Goal: Task Accomplishment & Management: Complete application form

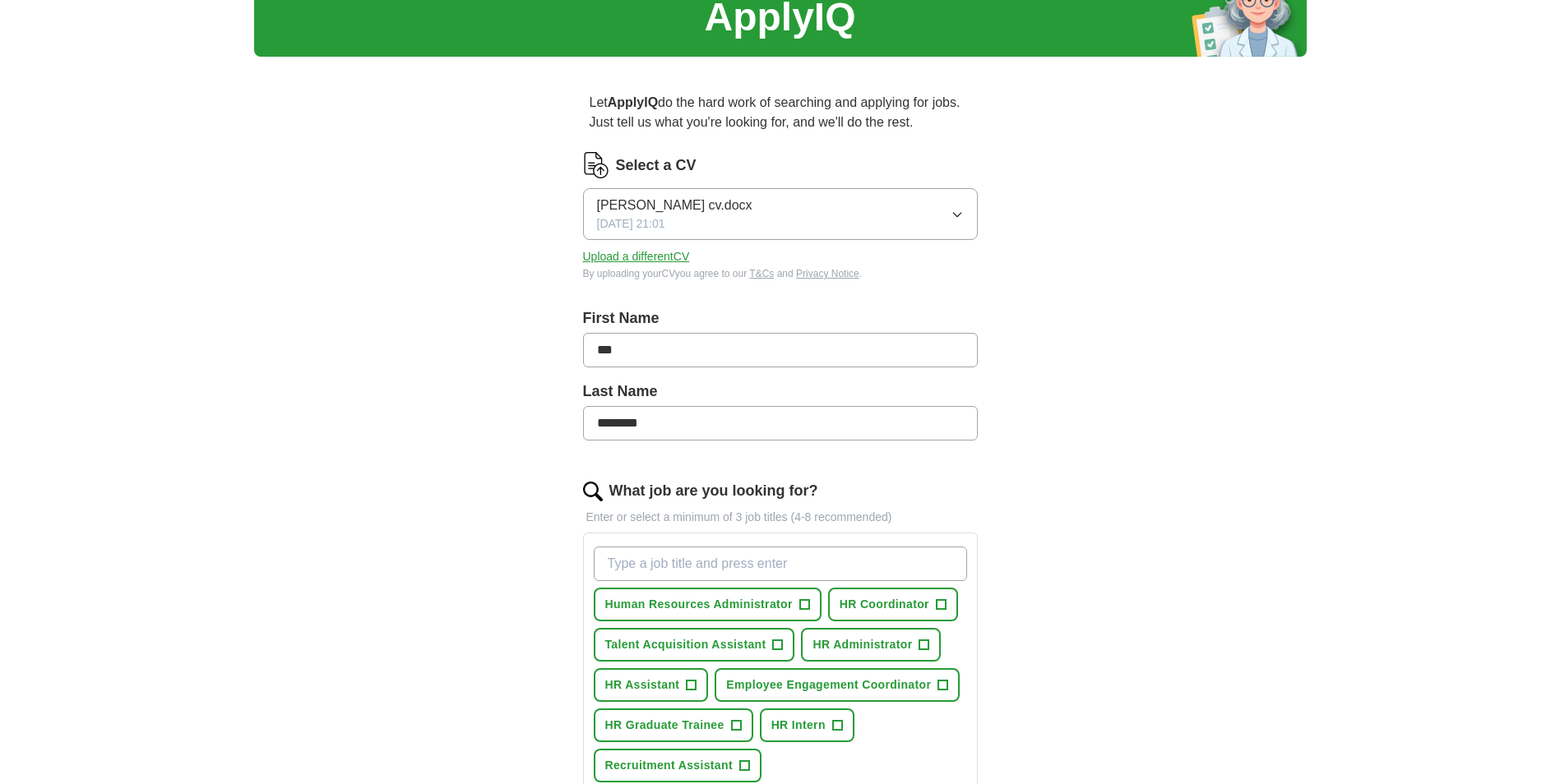
scroll to position [165, 0]
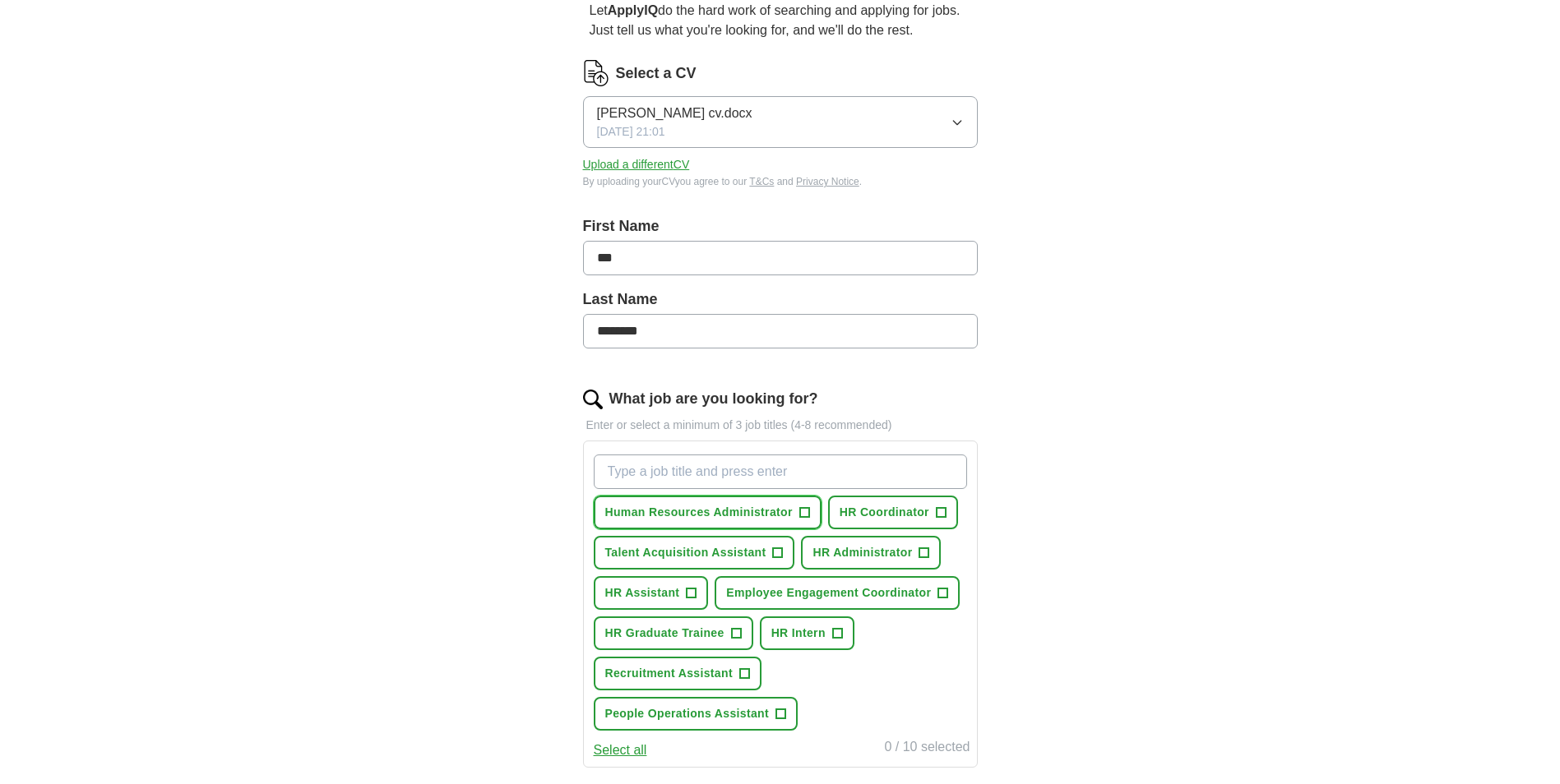
click at [776, 506] on span "Human Resources Administrator" at bounding box center [698, 512] width 188 height 17
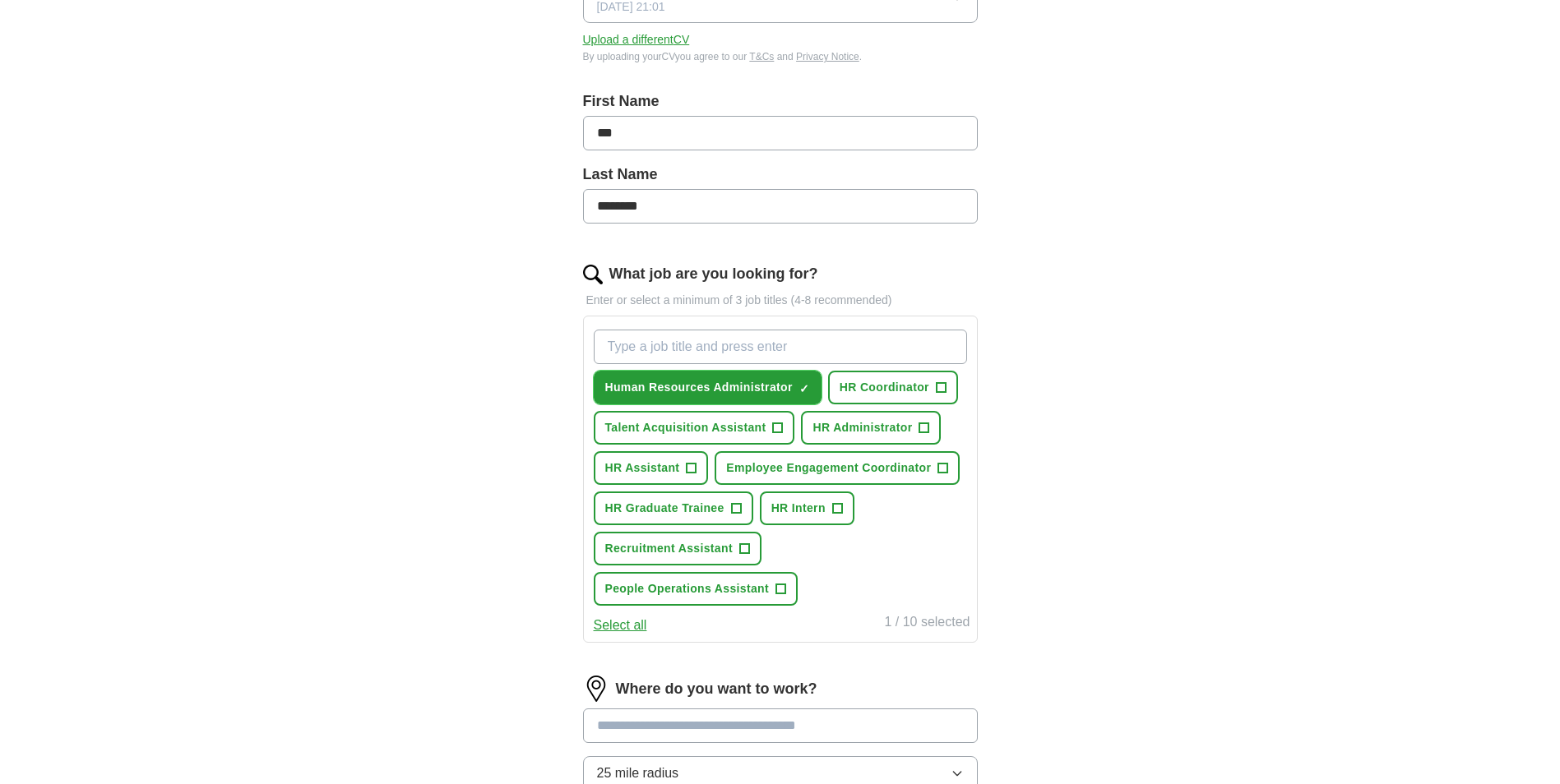
scroll to position [329, 0]
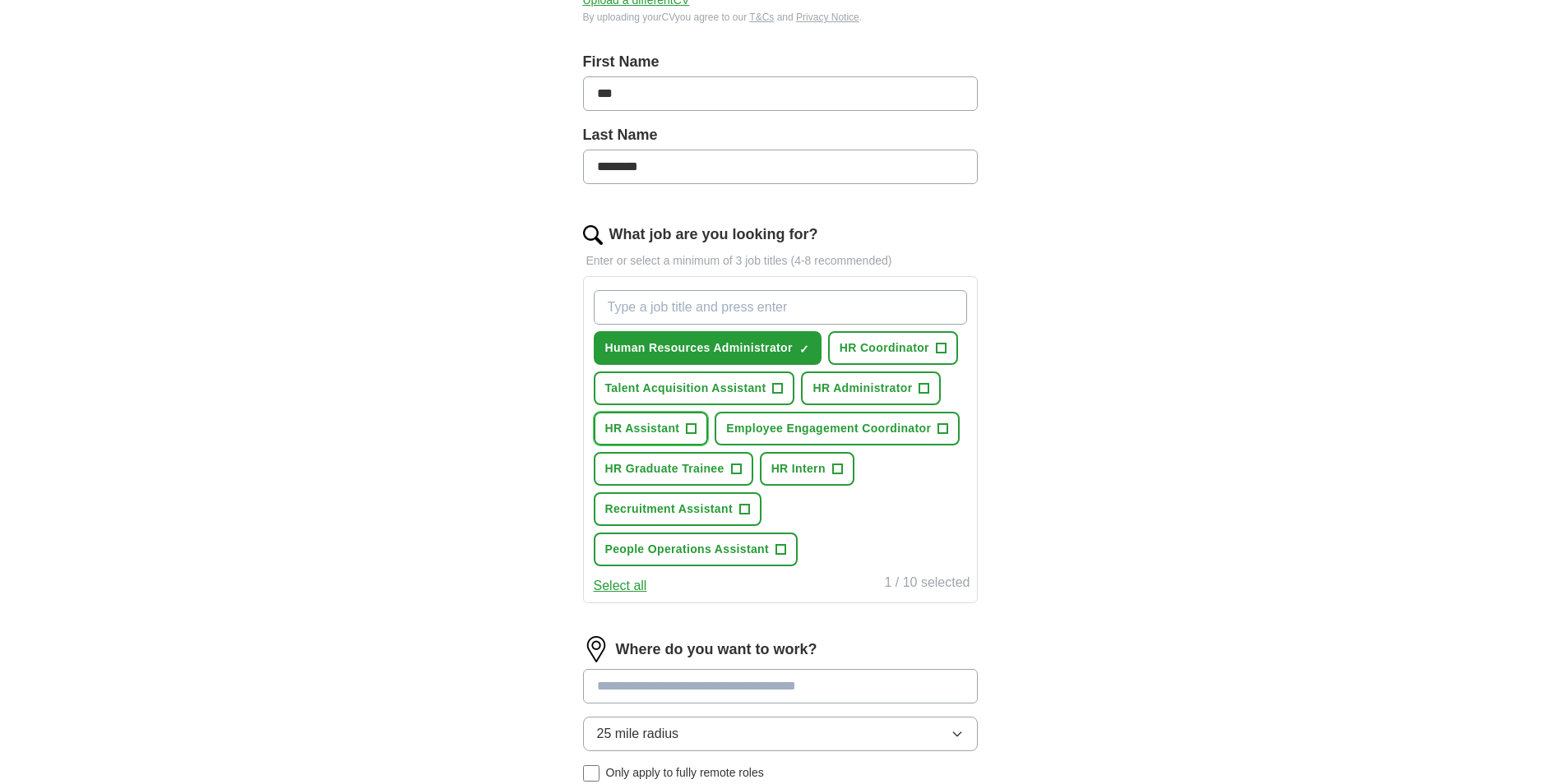
click at [661, 425] on span "HR Assistant" at bounding box center [642, 429] width 75 height 17
click at [814, 476] on span "HR Intern" at bounding box center [799, 469] width 54 height 17
click at [800, 471] on span "HR Intern" at bounding box center [799, 469] width 54 height 17
click at [715, 465] on span "HR Graduate Trainee" at bounding box center [664, 469] width 119 height 17
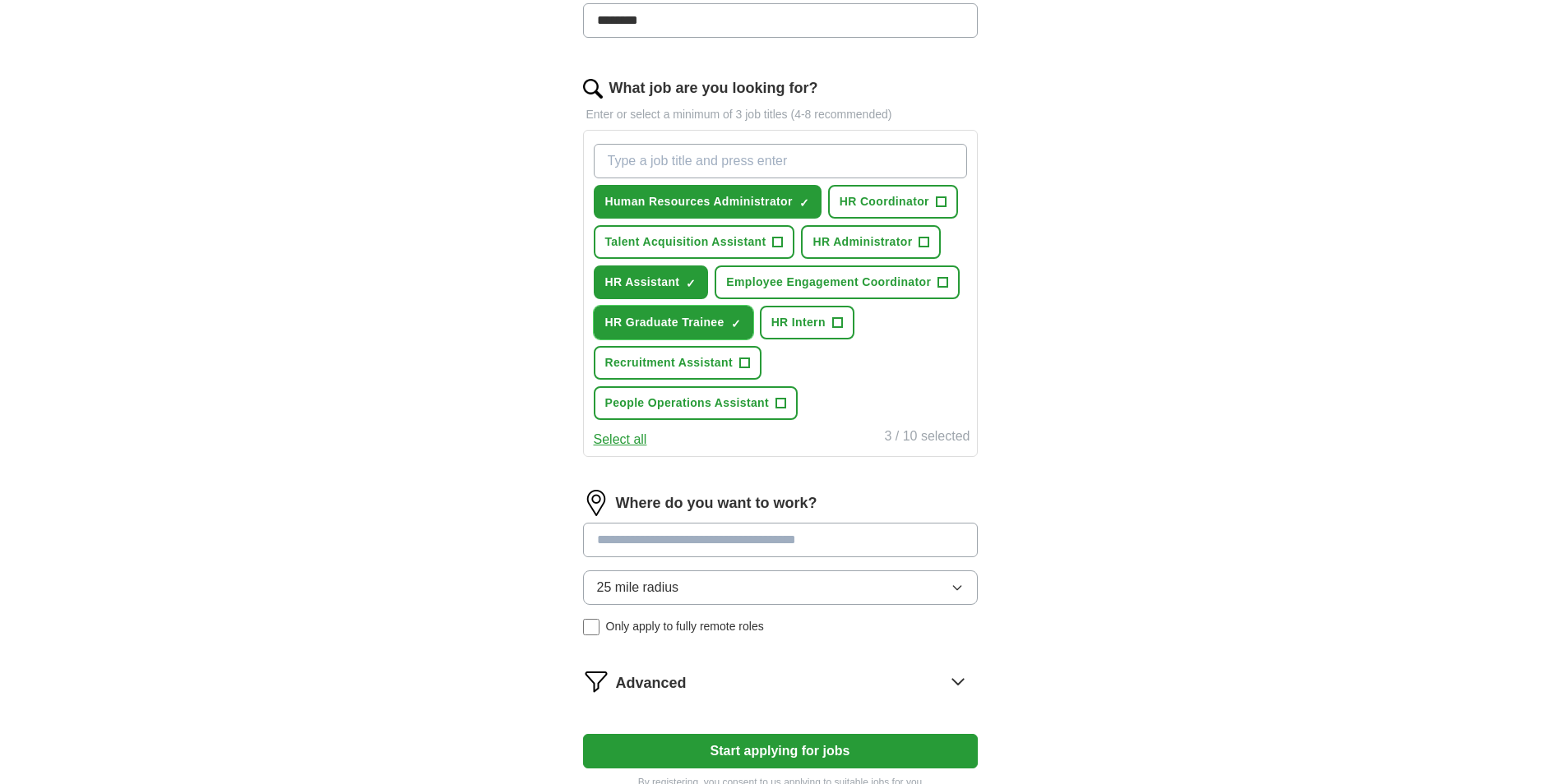
scroll to position [494, 0]
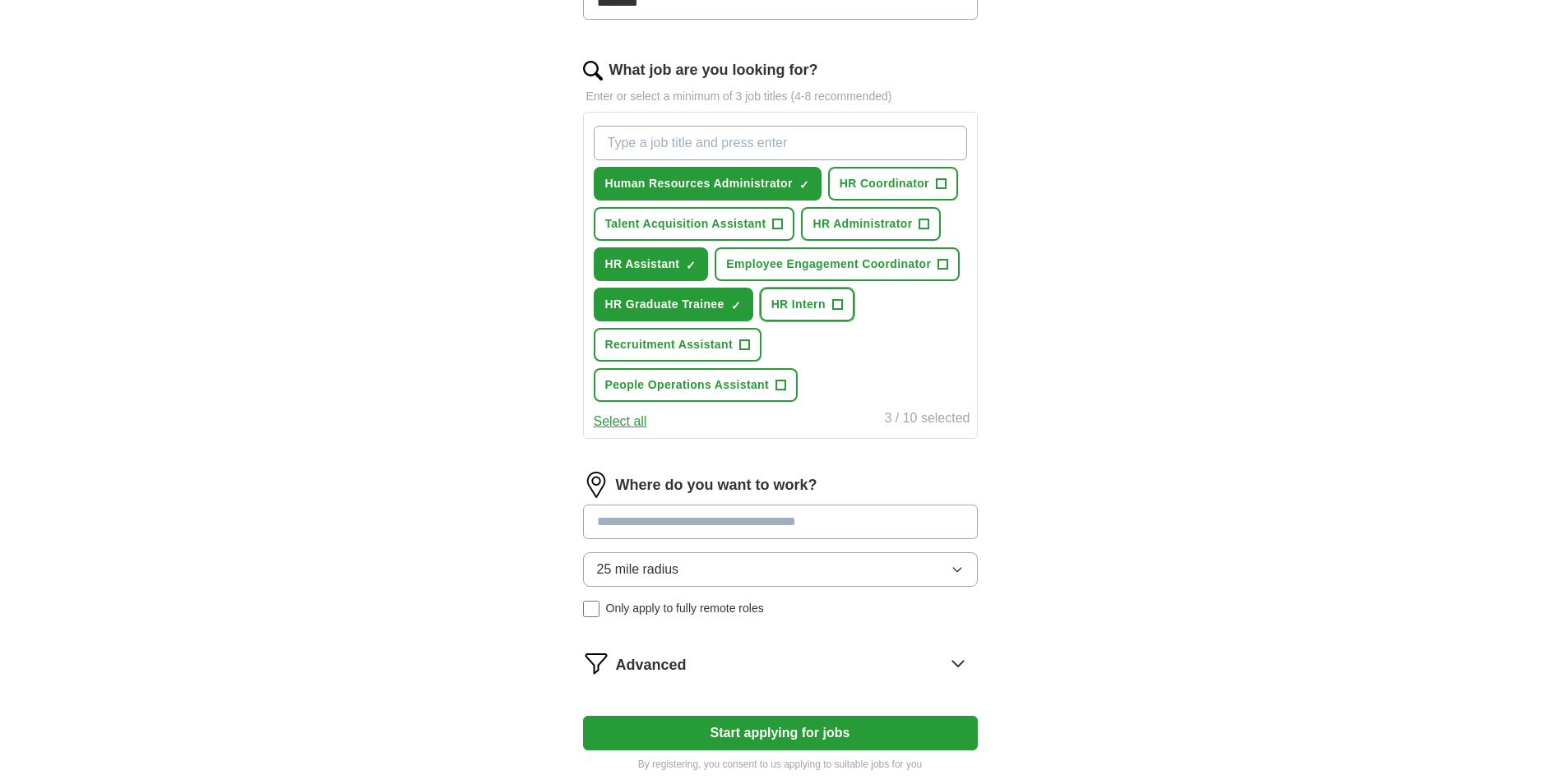
click at [788, 303] on span "HR Intern" at bounding box center [799, 304] width 54 height 17
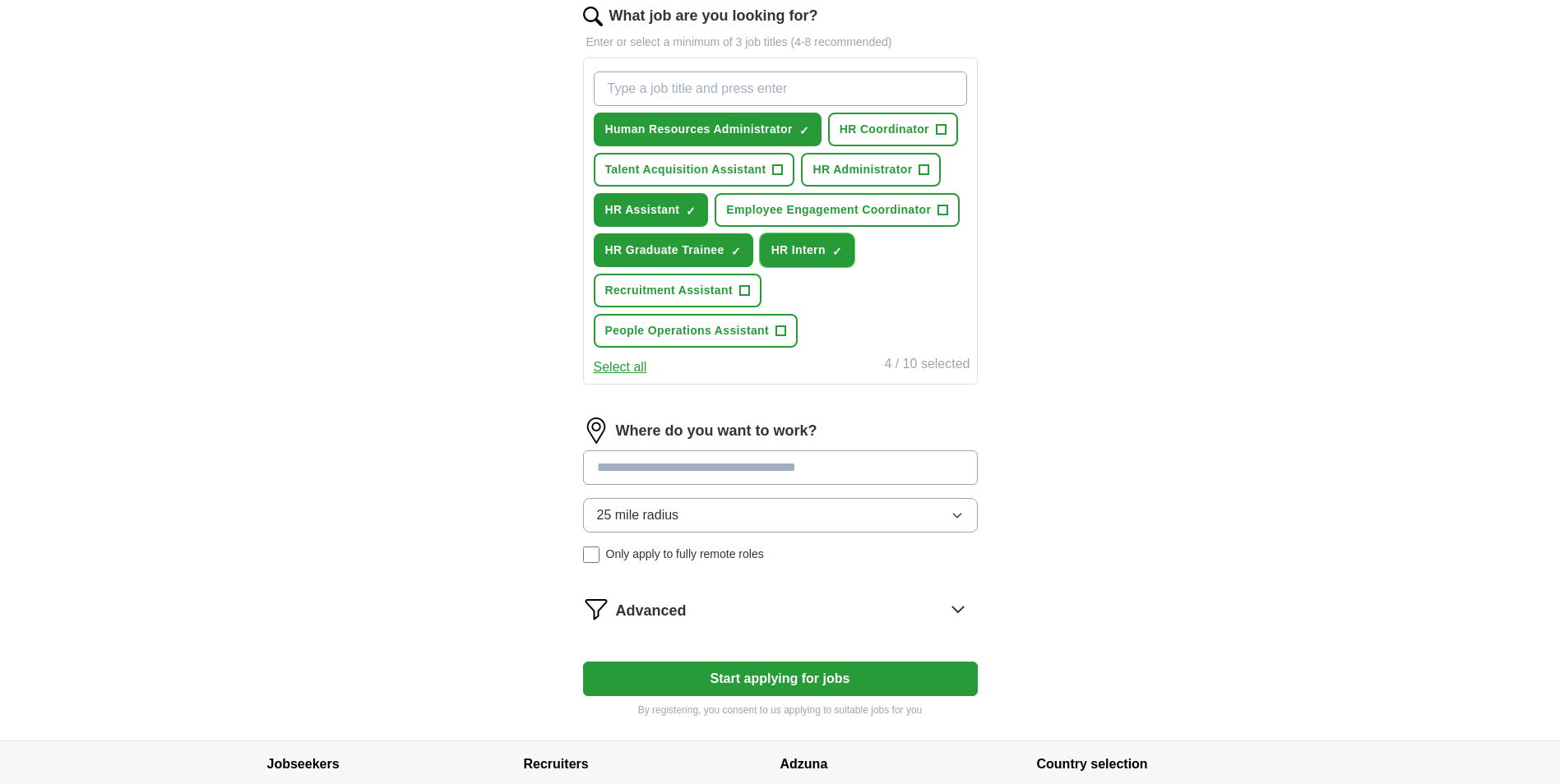
scroll to position [657, 0]
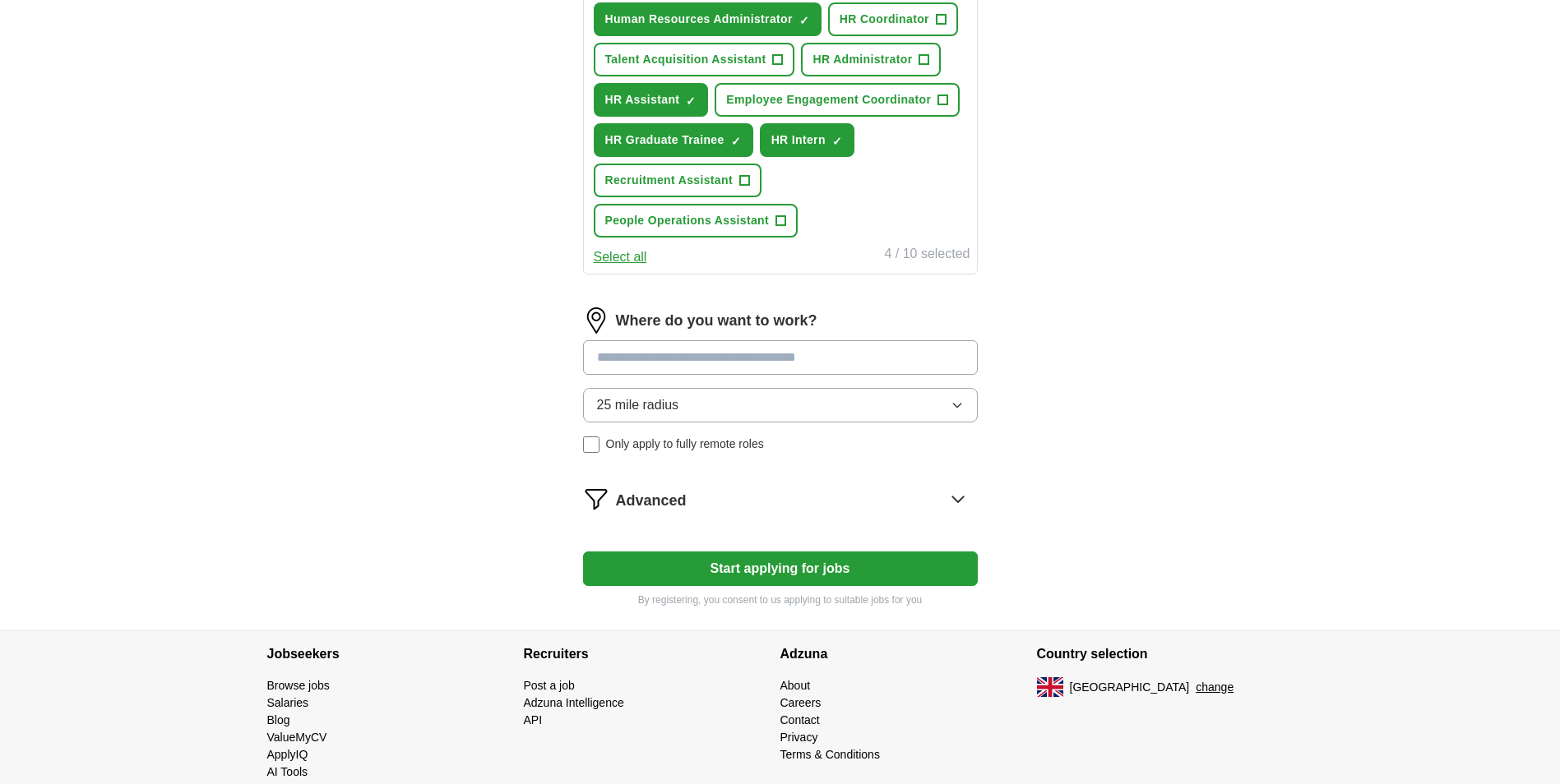
click at [762, 361] on input at bounding box center [780, 358] width 395 height 35
type input "*****"
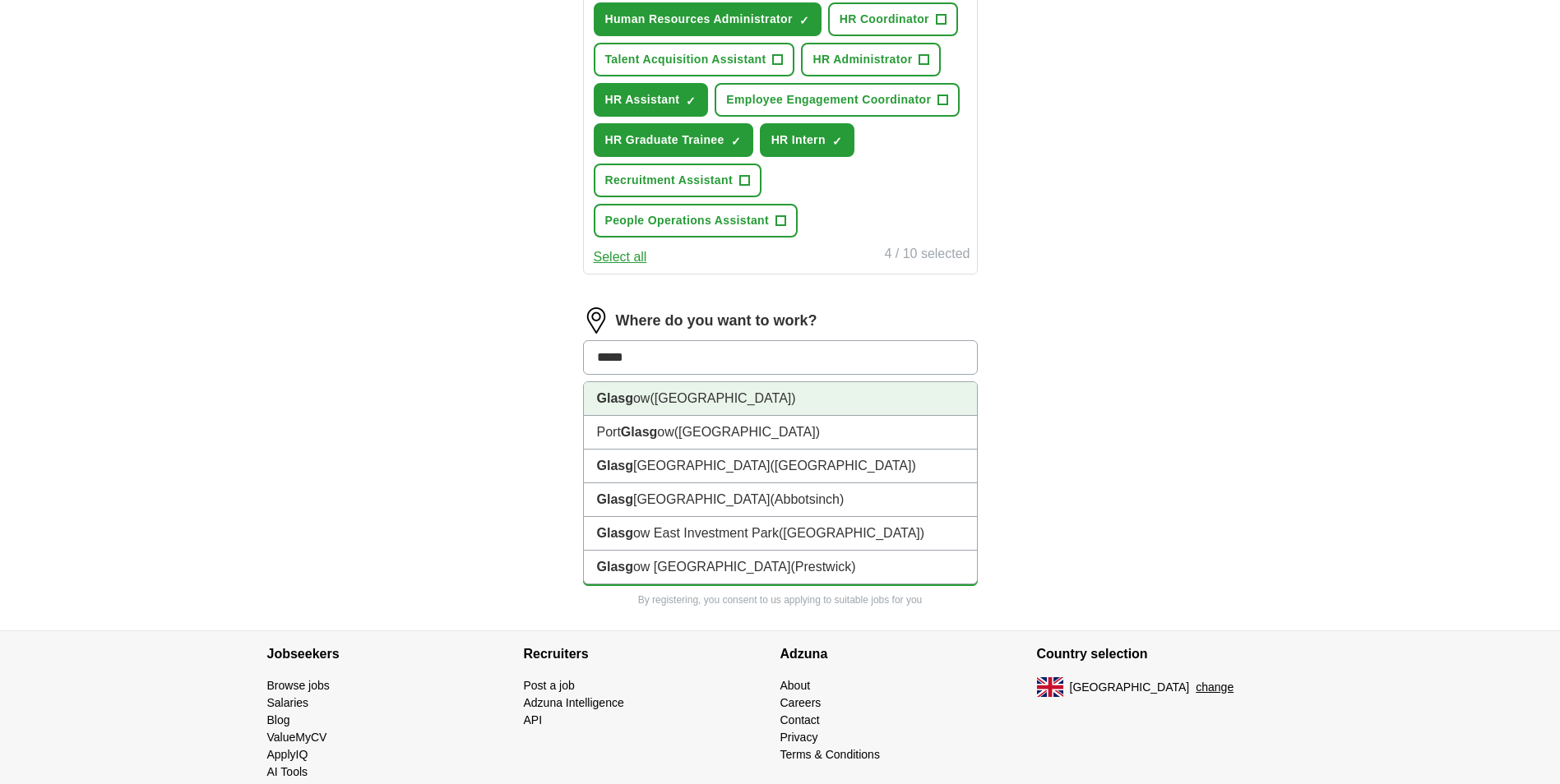
click at [760, 383] on li "Glasg ow ([GEOGRAPHIC_DATA])" at bounding box center [780, 399] width 393 height 34
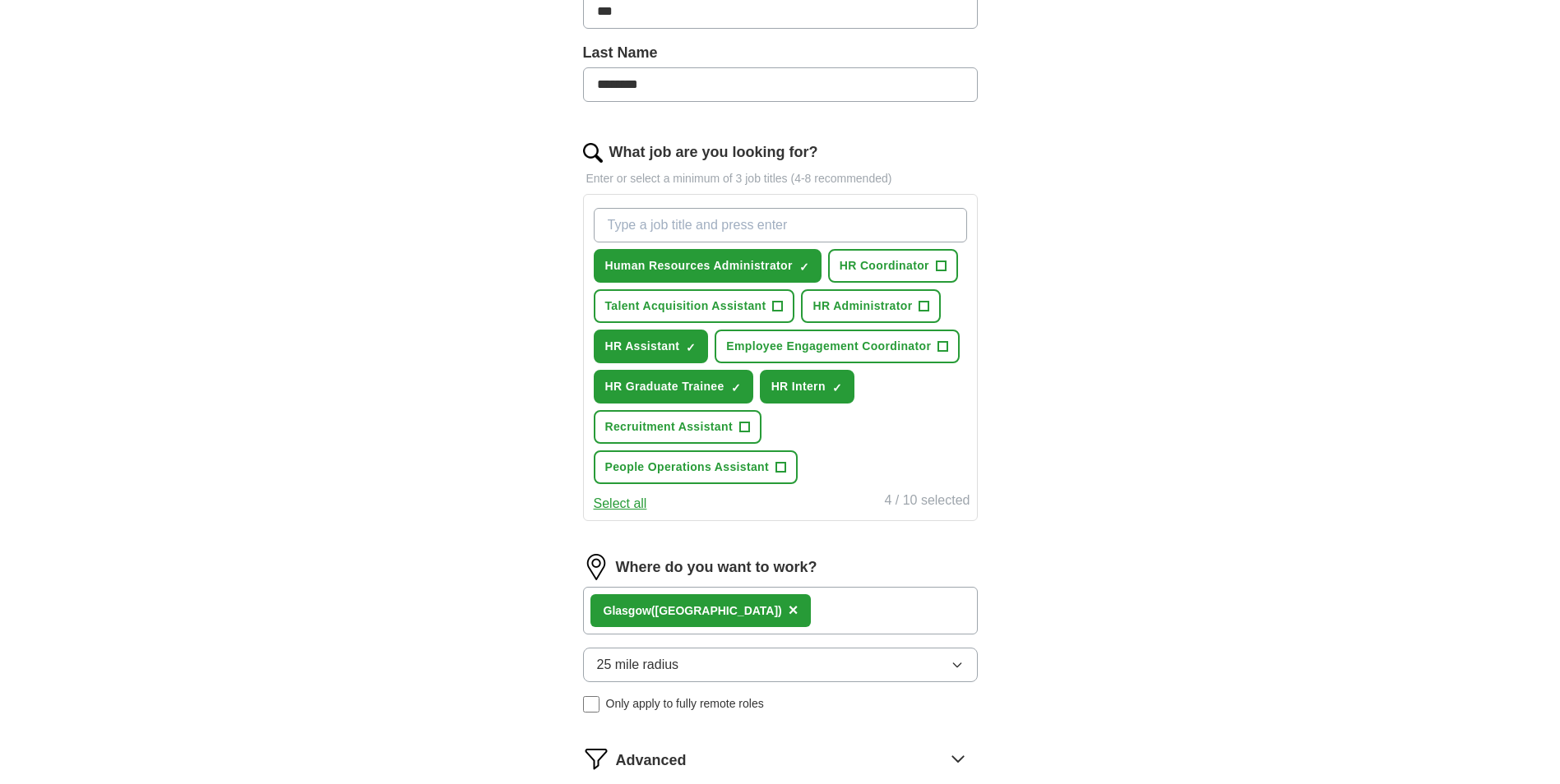
scroll to position [0, 0]
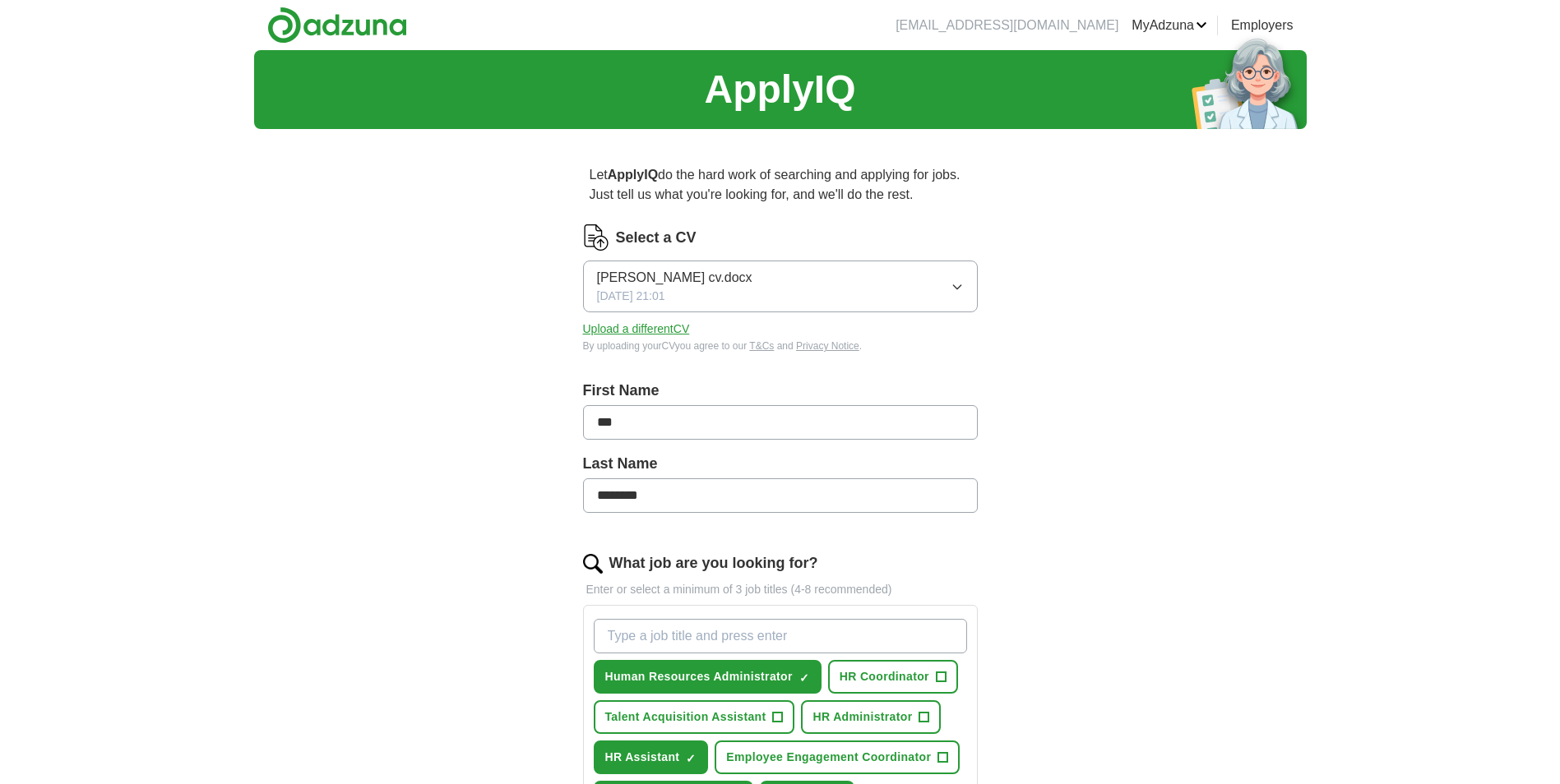
click at [728, 285] on button "[PERSON_NAME] cv.docx [DATE] 21:01" at bounding box center [780, 286] width 395 height 52
click at [712, 350] on div "[DATE] 21:01" at bounding box center [781, 353] width 367 height 17
click at [669, 330] on button "Upload a different CV" at bounding box center [636, 329] width 107 height 17
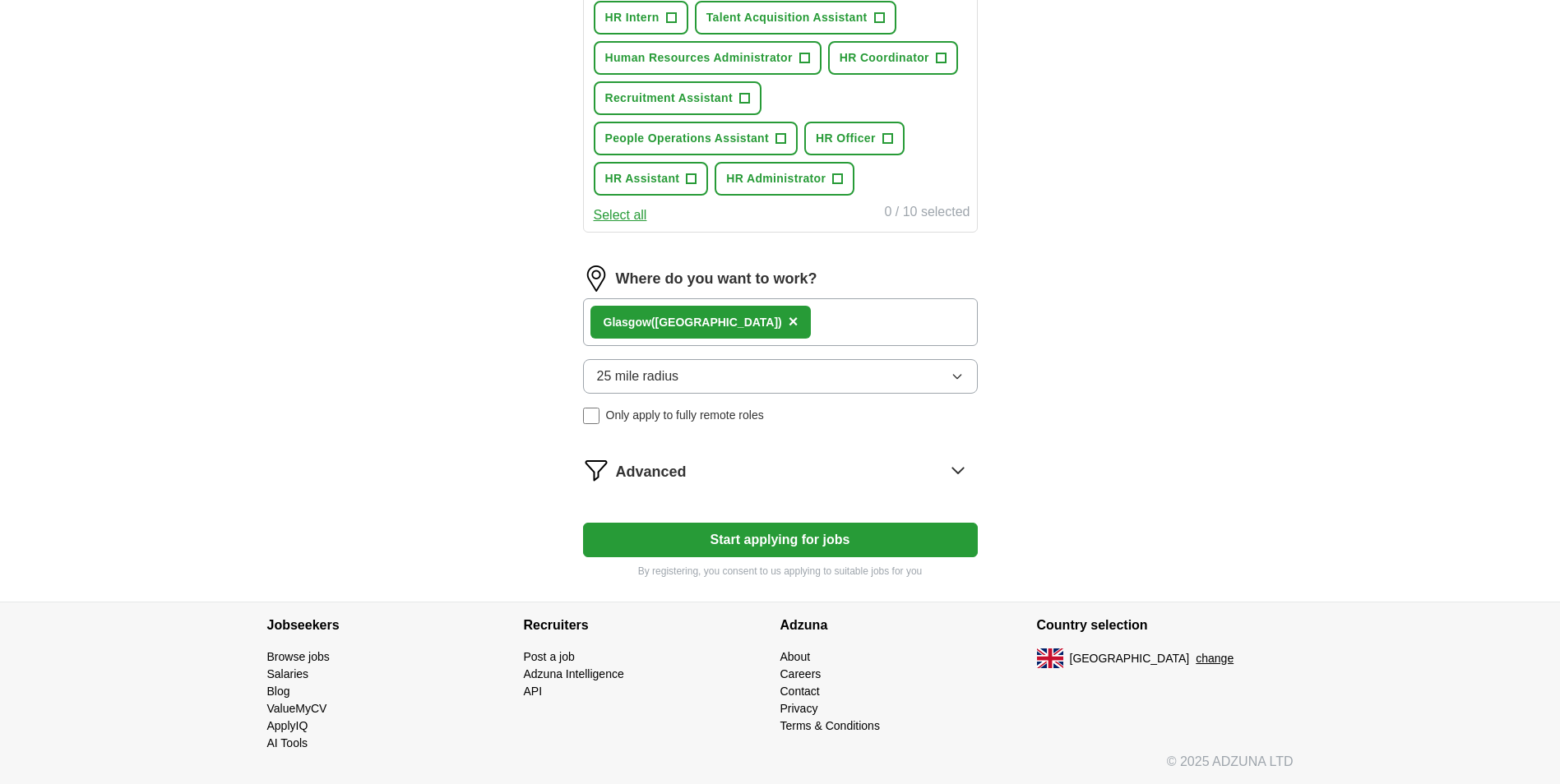
scroll to position [660, 0]
click at [796, 543] on button "Start applying for jobs" at bounding box center [780, 539] width 395 height 35
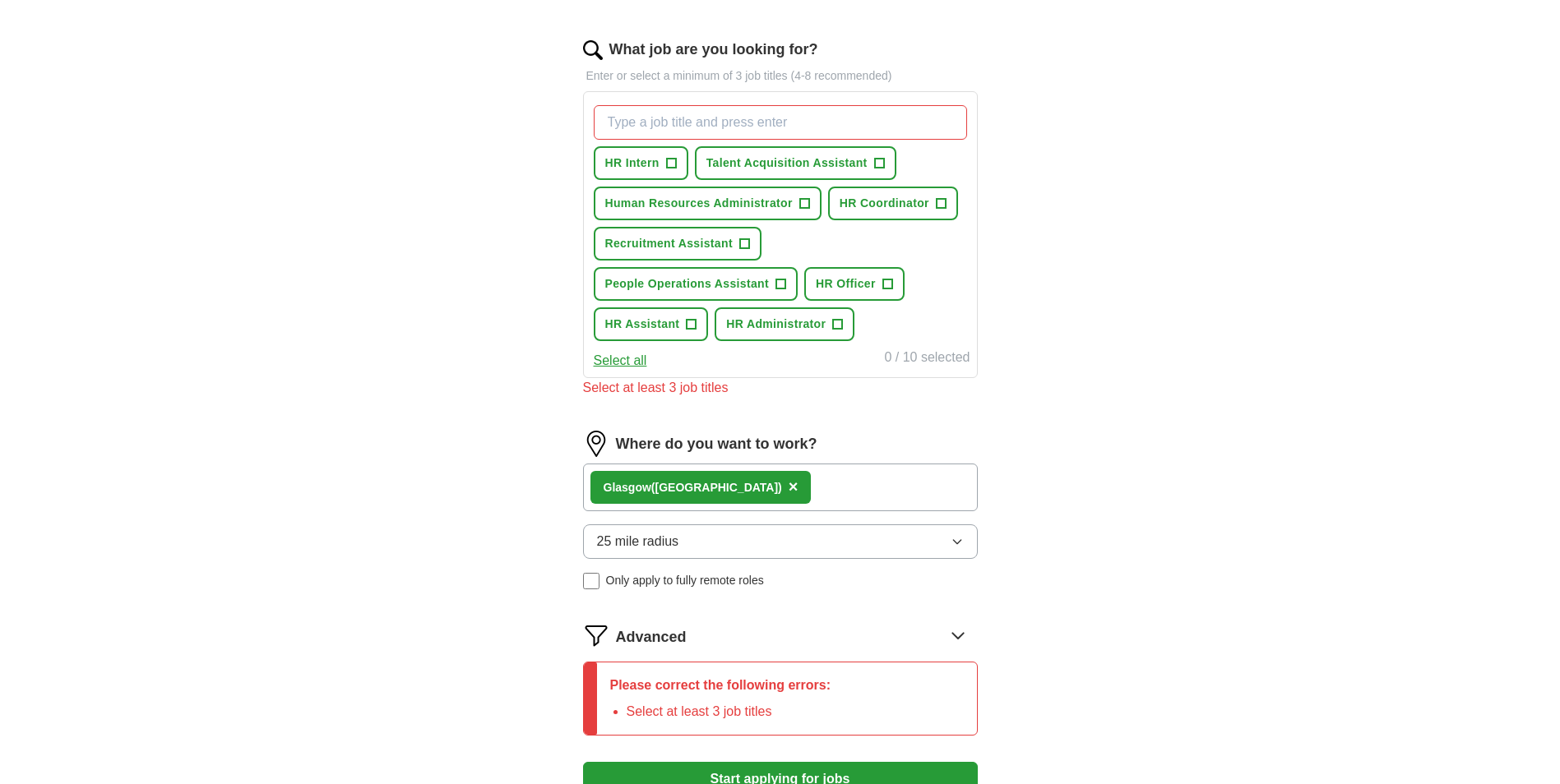
scroll to position [496, 0]
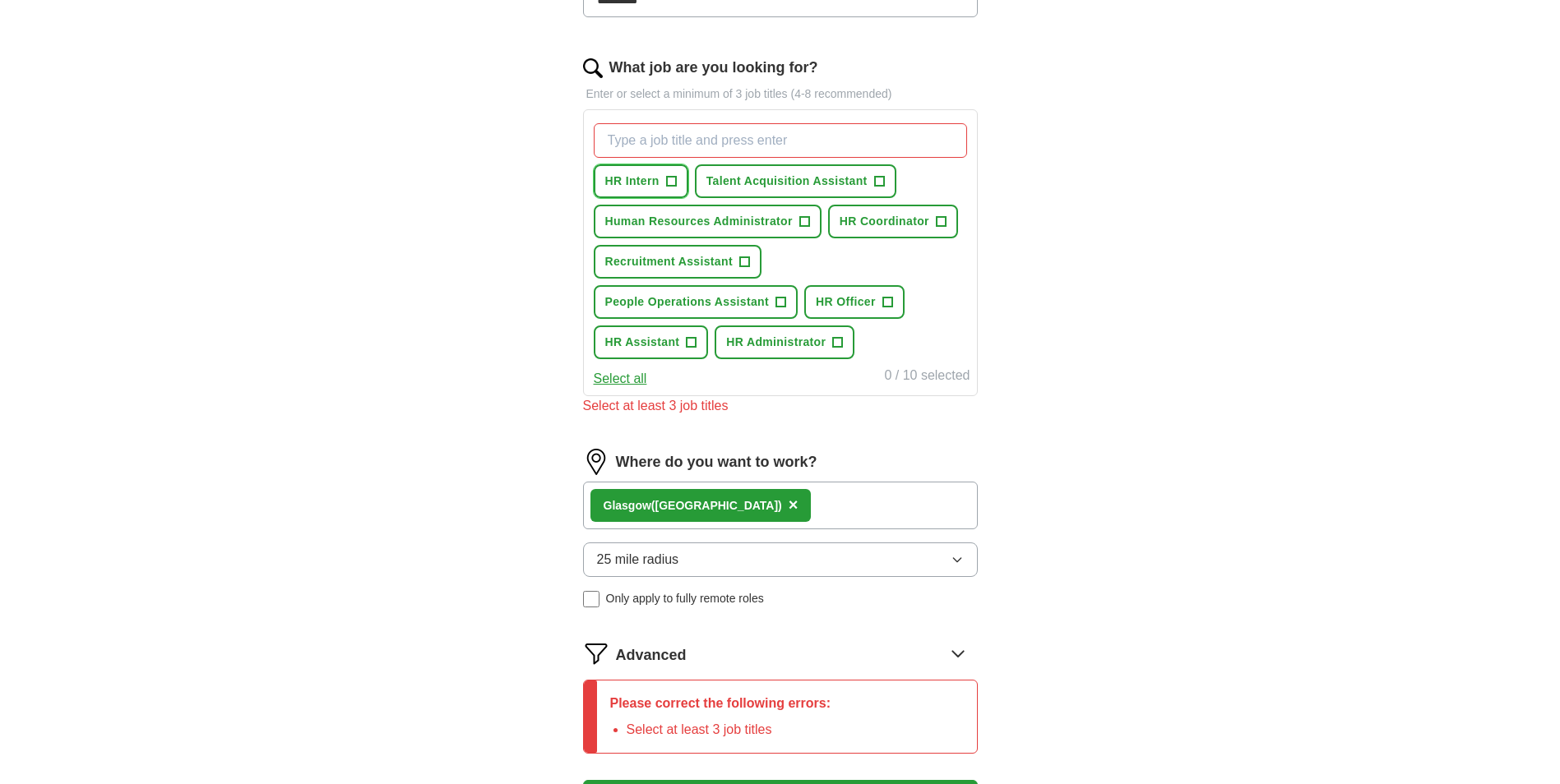
click at [657, 179] on span "HR Intern" at bounding box center [632, 181] width 54 height 17
click at [716, 217] on span "Human Resources Administrator" at bounding box center [698, 222] width 188 height 17
click at [678, 337] on span "HR Assistant" at bounding box center [642, 342] width 75 height 17
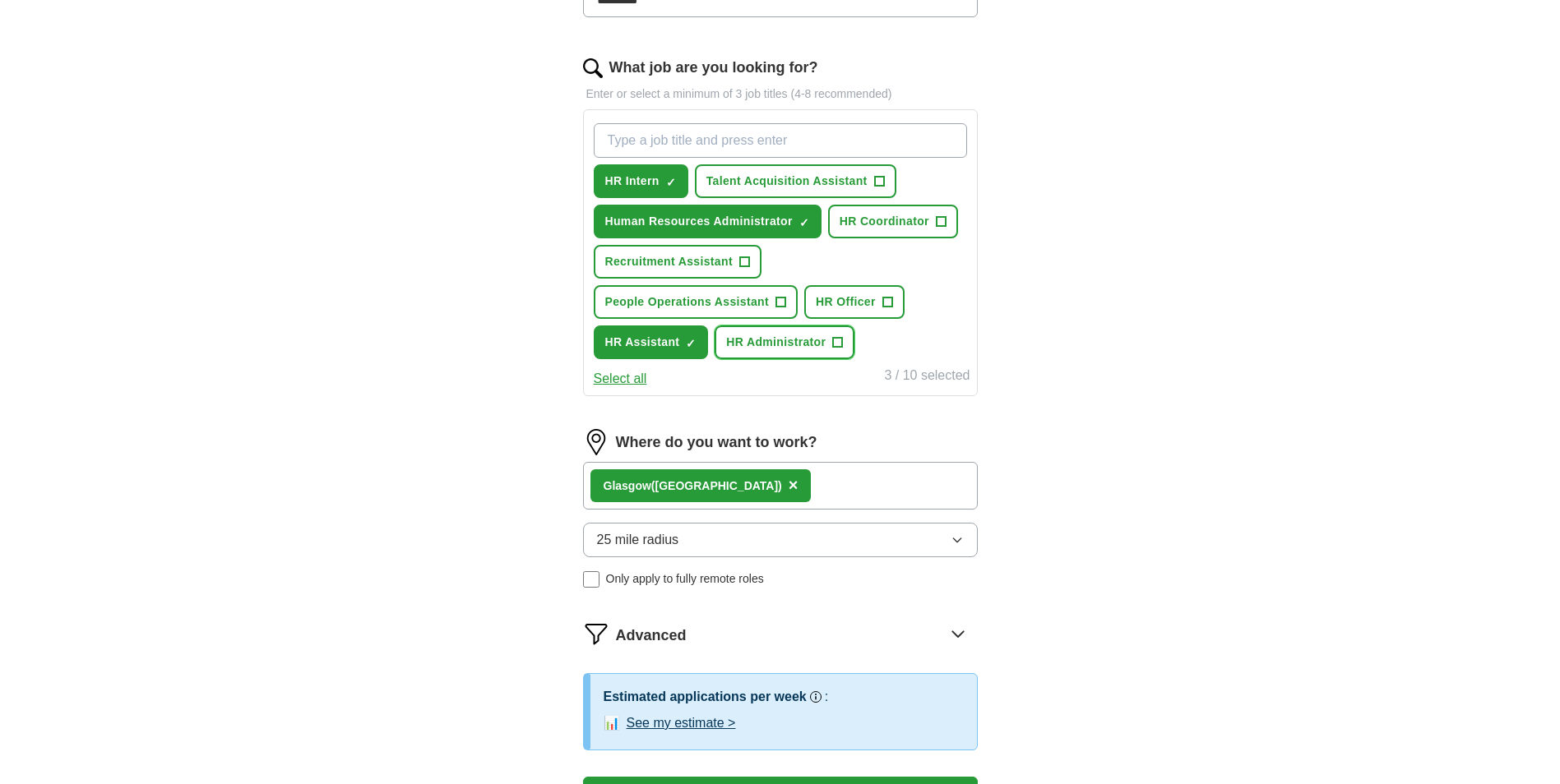
click at [749, 353] on button "HR Administrator +" at bounding box center [784, 342] width 140 height 34
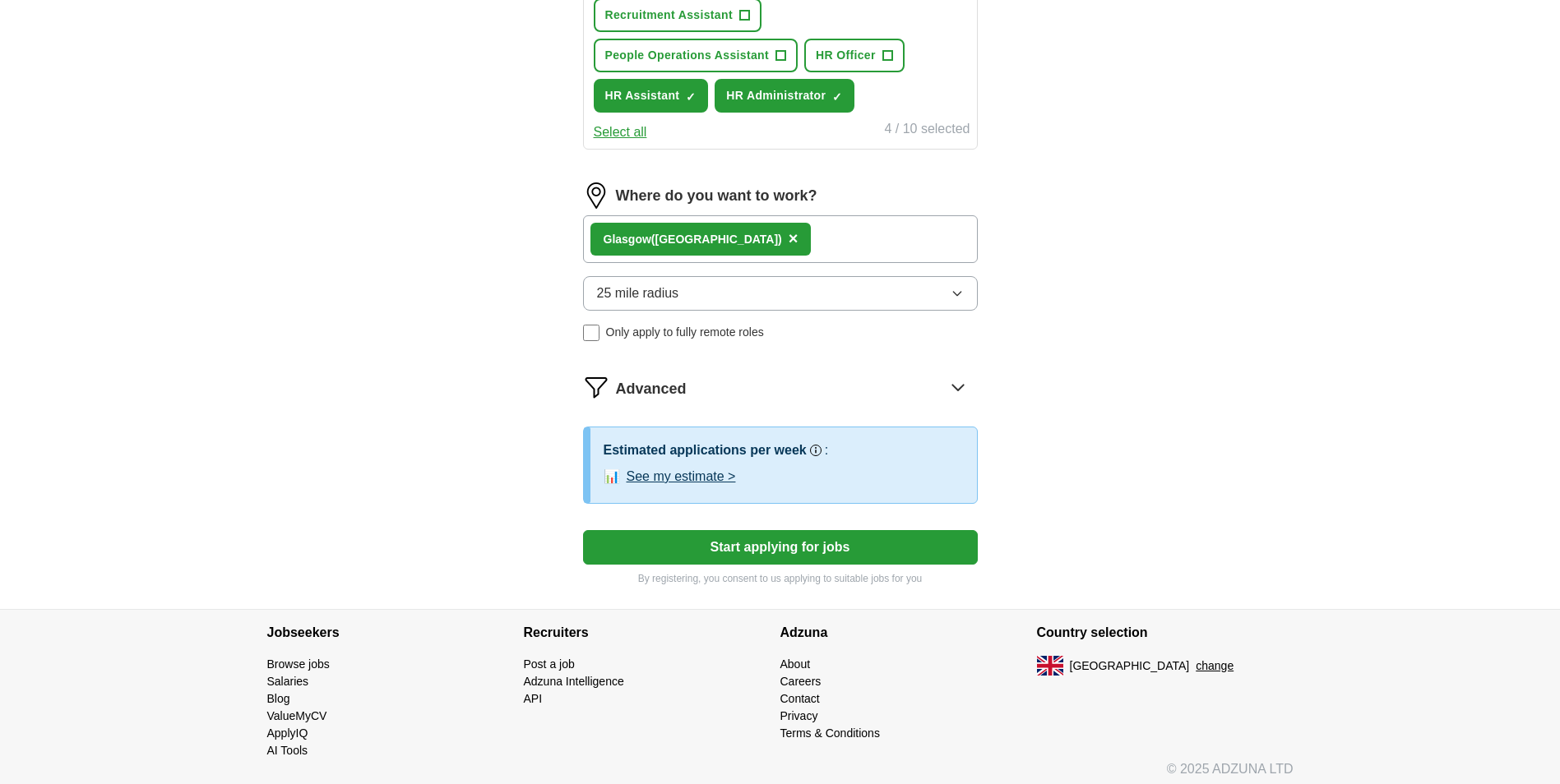
click at [782, 553] on button "Start applying for jobs" at bounding box center [780, 547] width 395 height 35
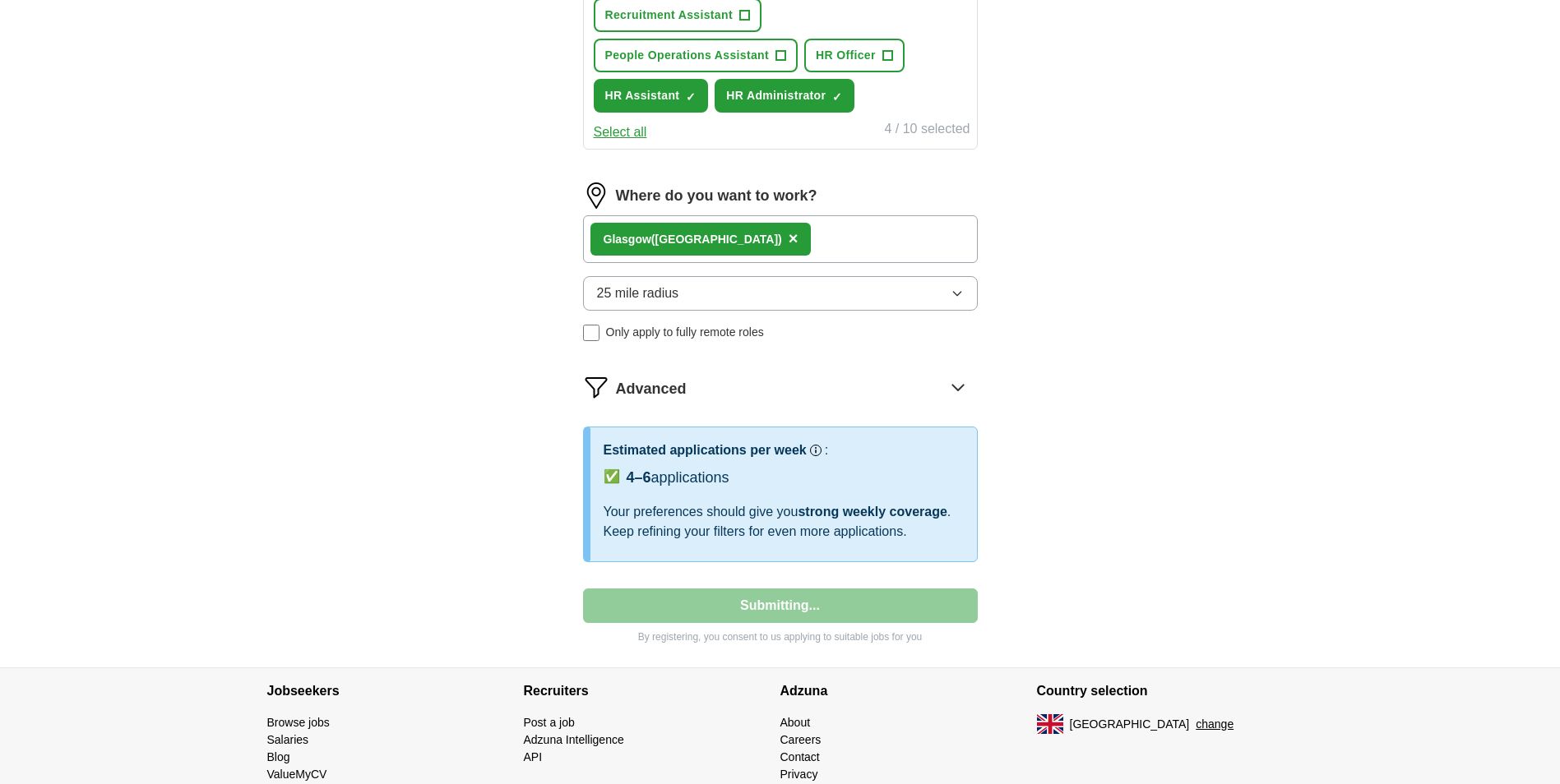
select select "**"
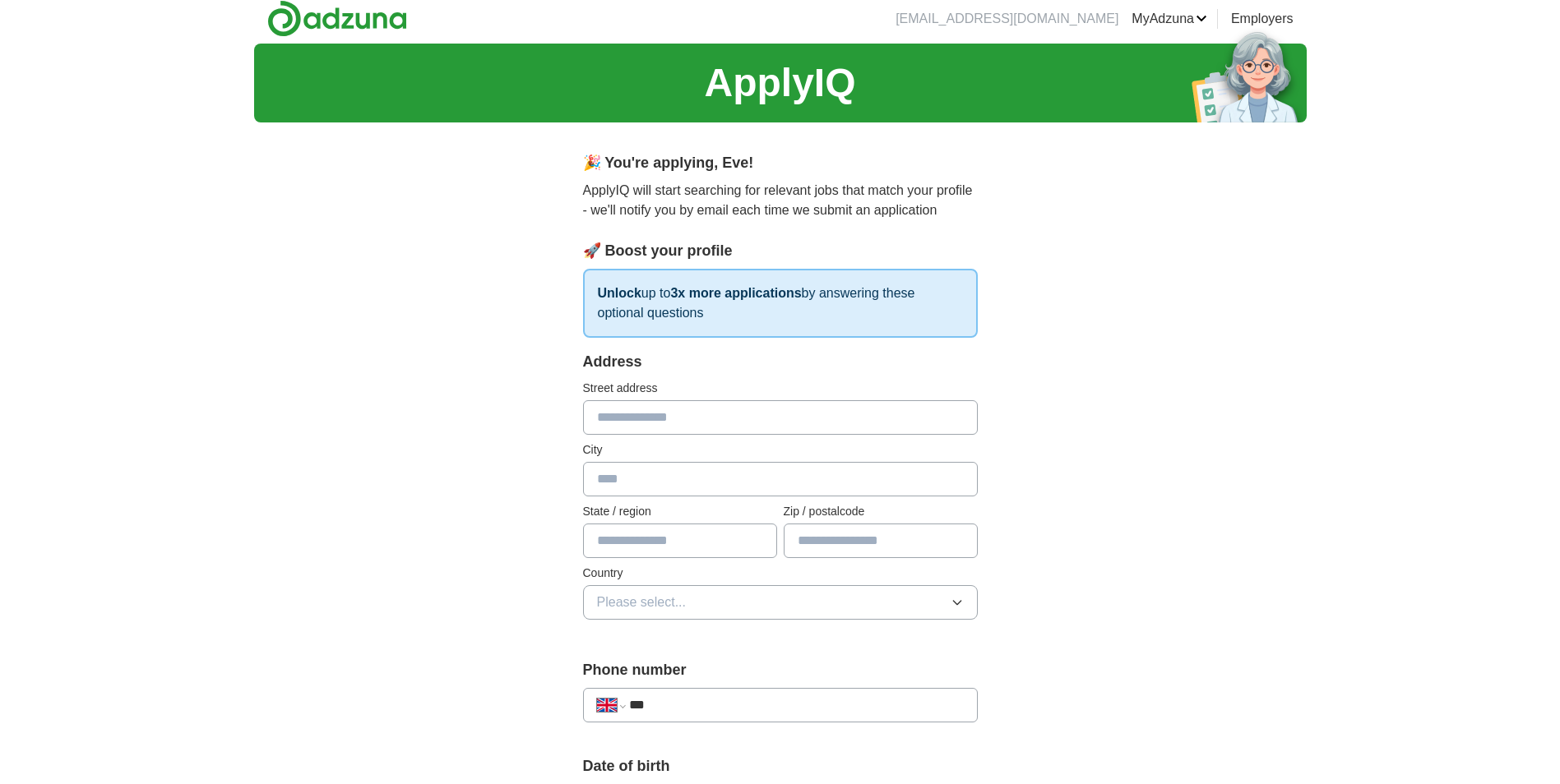
scroll to position [0, 0]
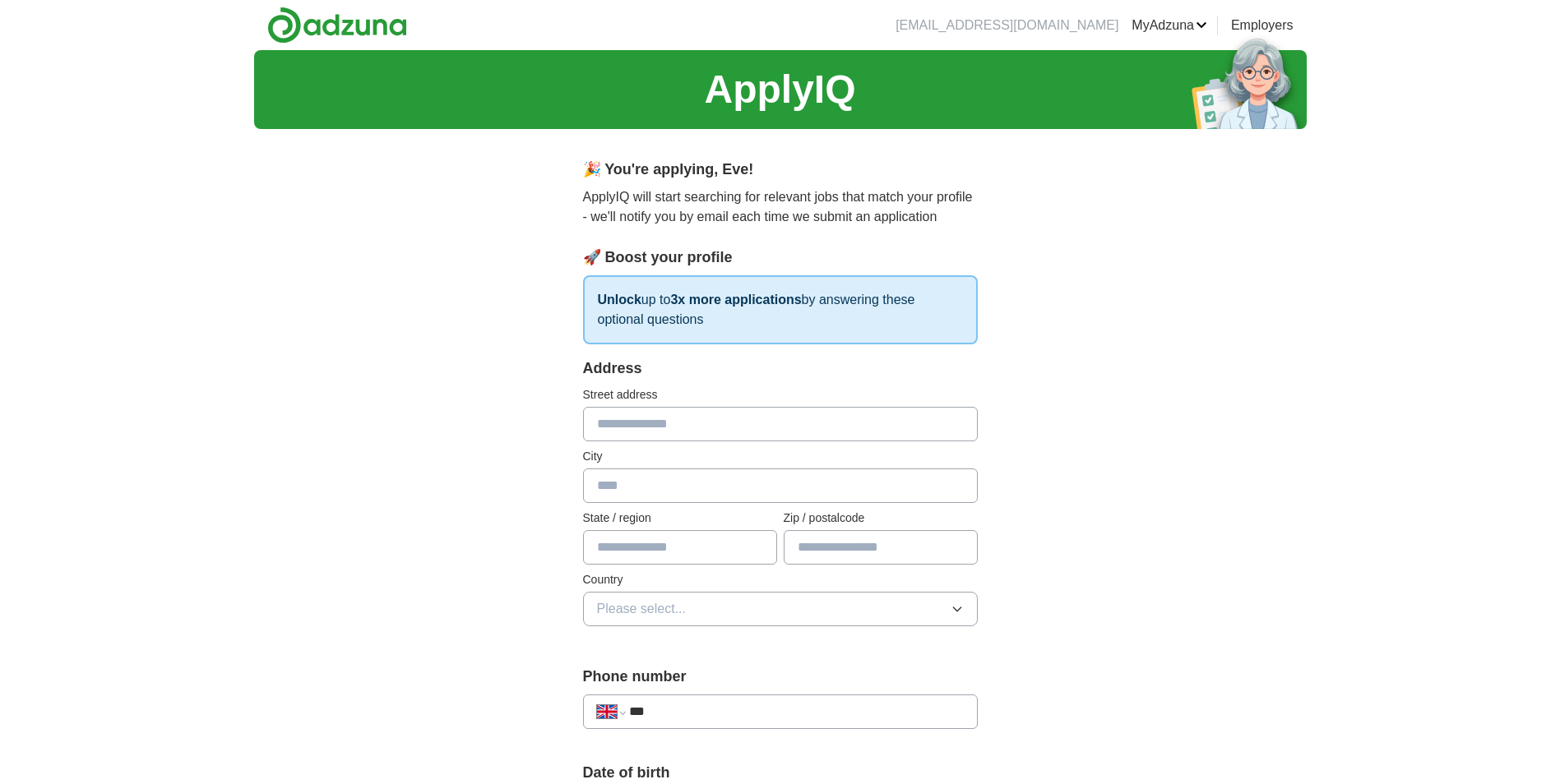
click at [681, 420] on input "text" at bounding box center [780, 424] width 395 height 35
type input "**********"
type input "*******"
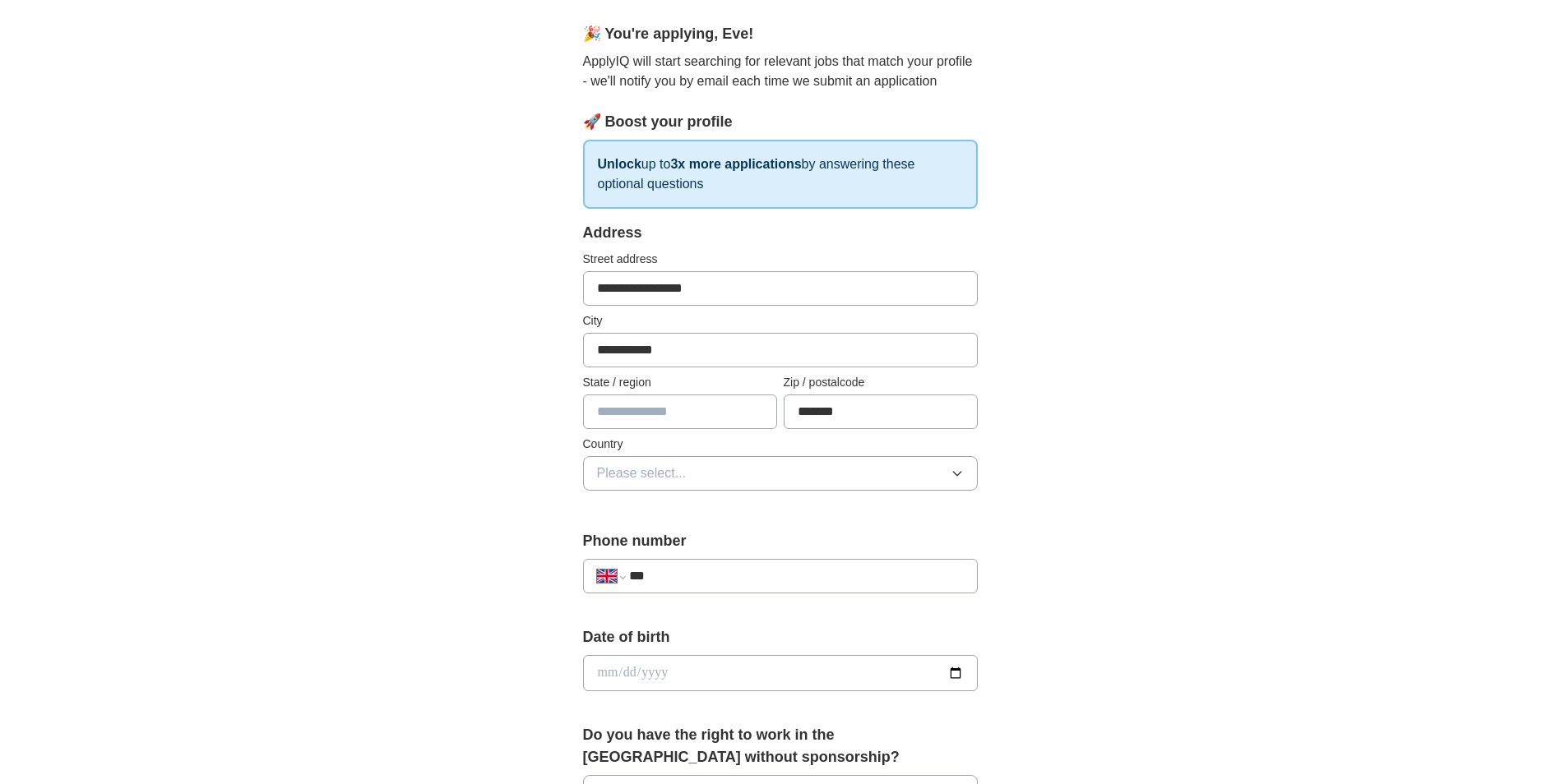
scroll to position [165, 0]
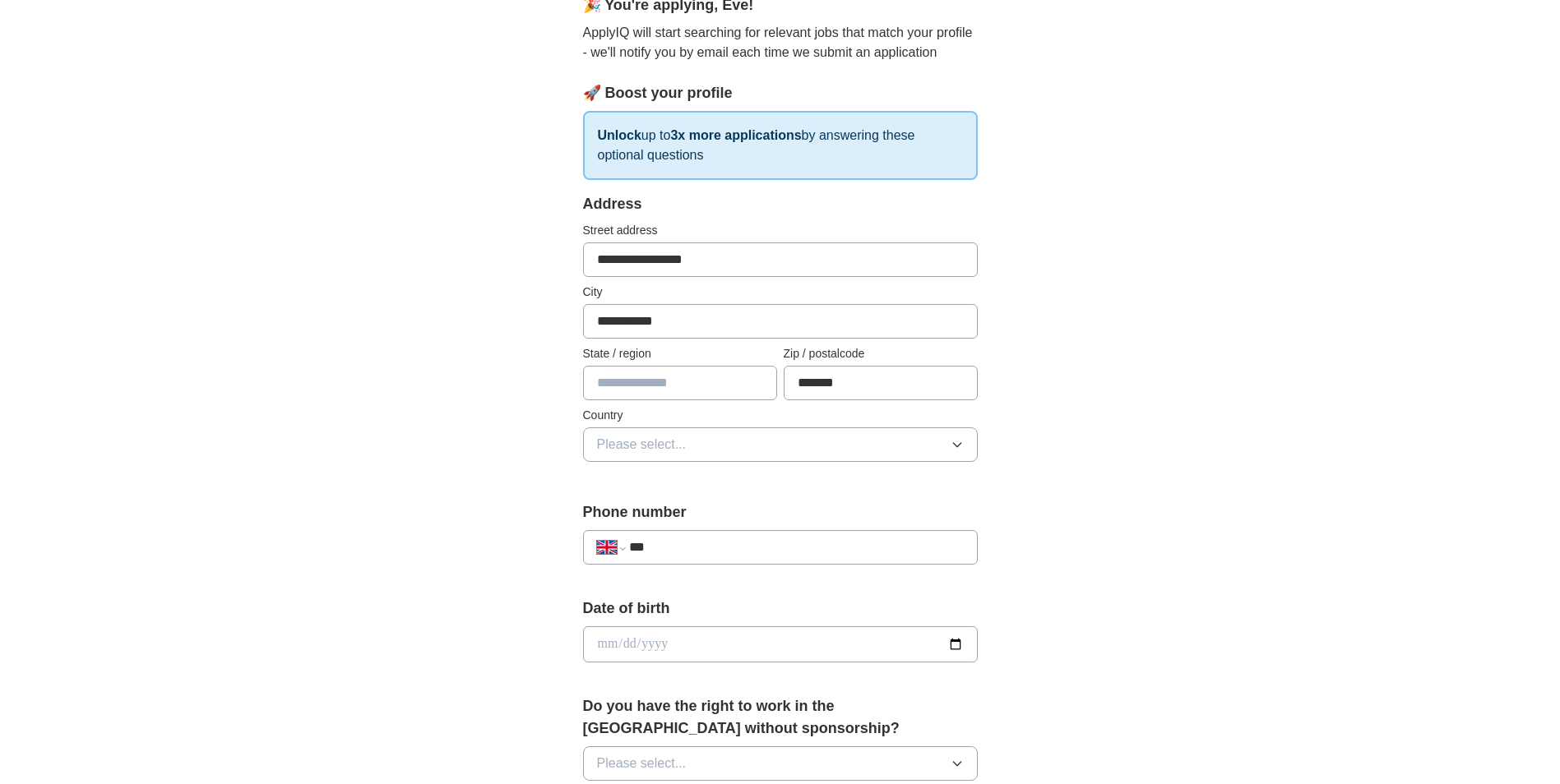
click at [729, 456] on button "Please select..." at bounding box center [780, 444] width 395 height 35
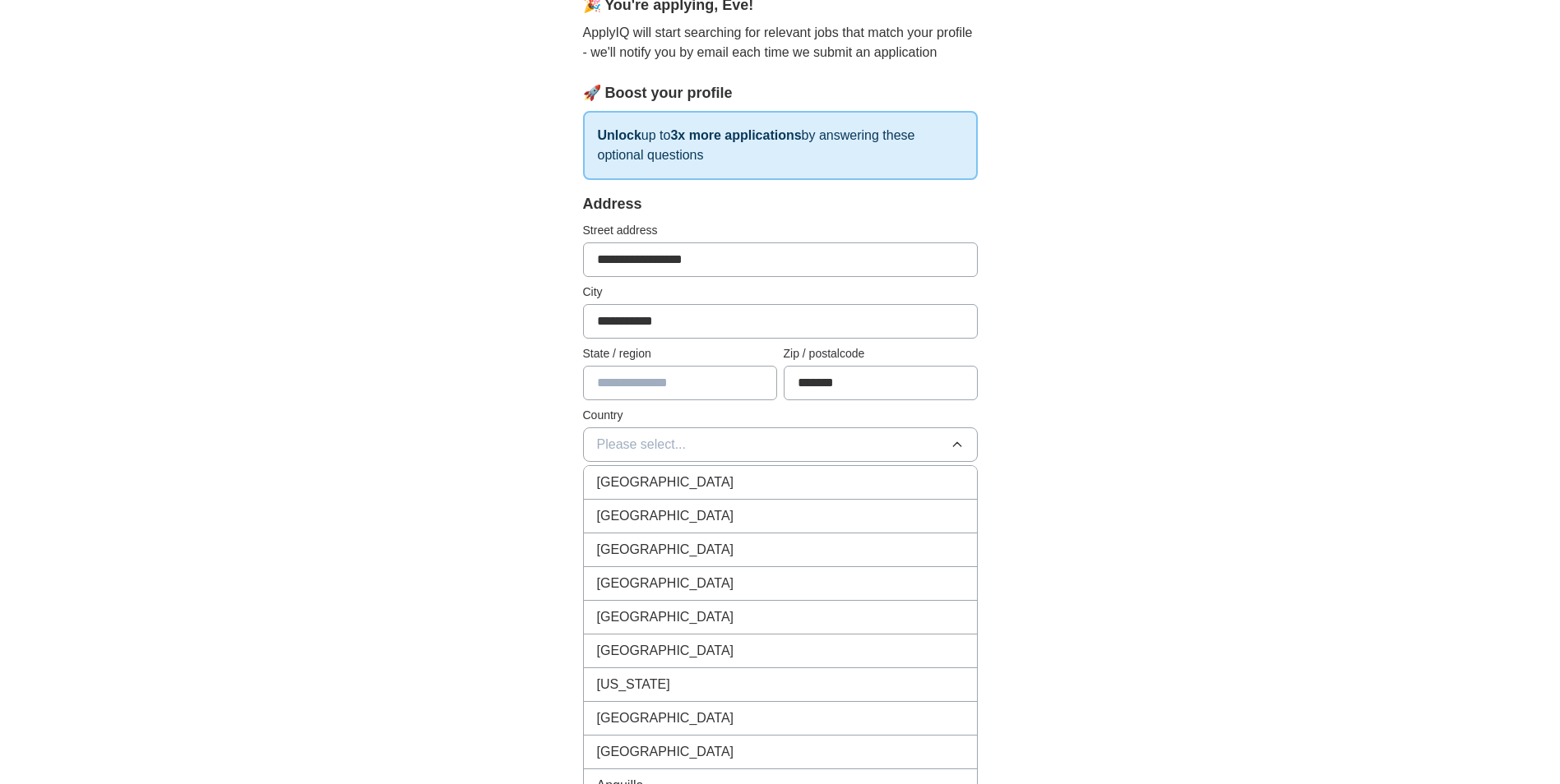
click at [722, 473] on div "[GEOGRAPHIC_DATA]" at bounding box center [781, 482] width 367 height 20
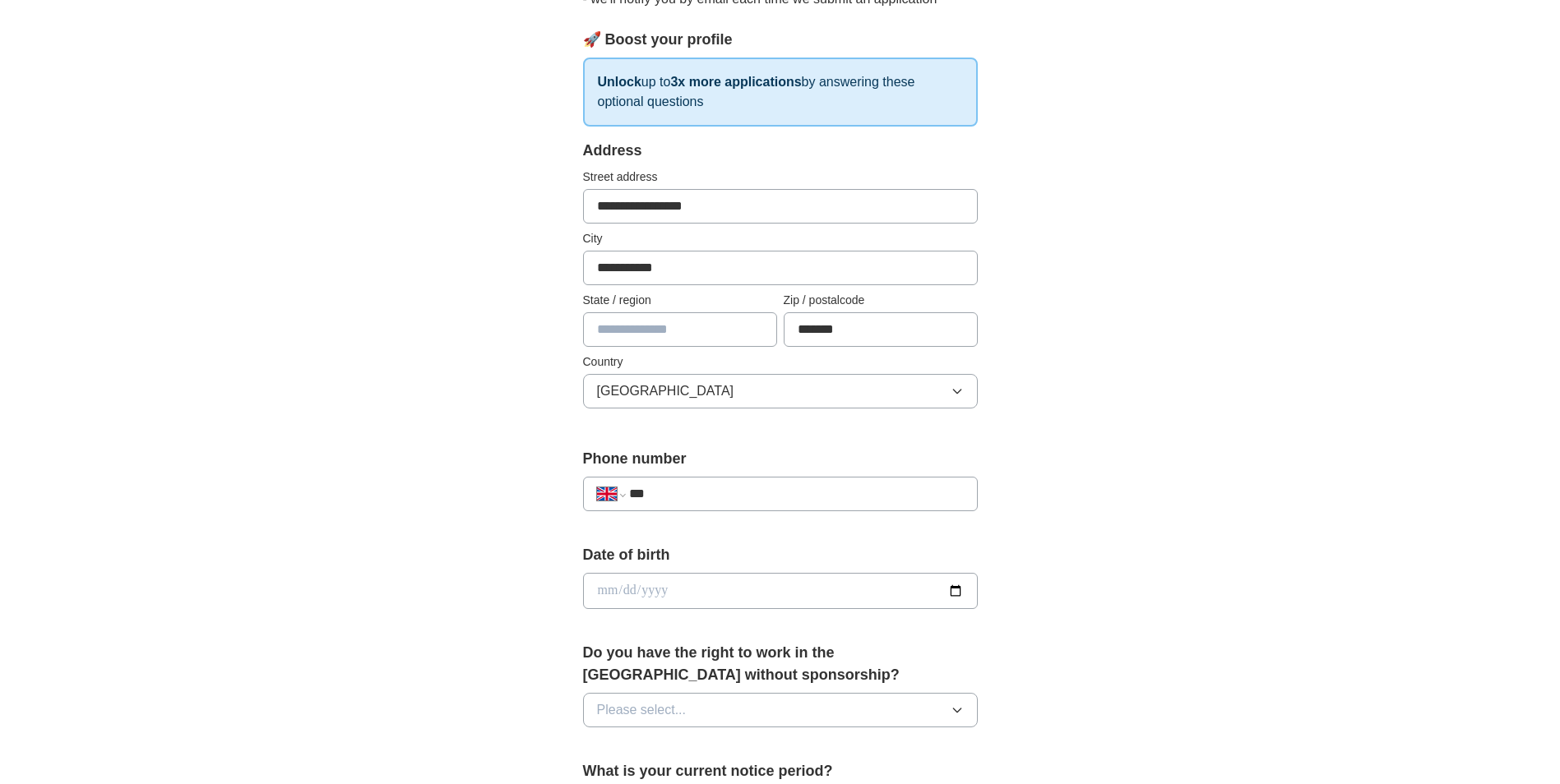
scroll to position [246, 0]
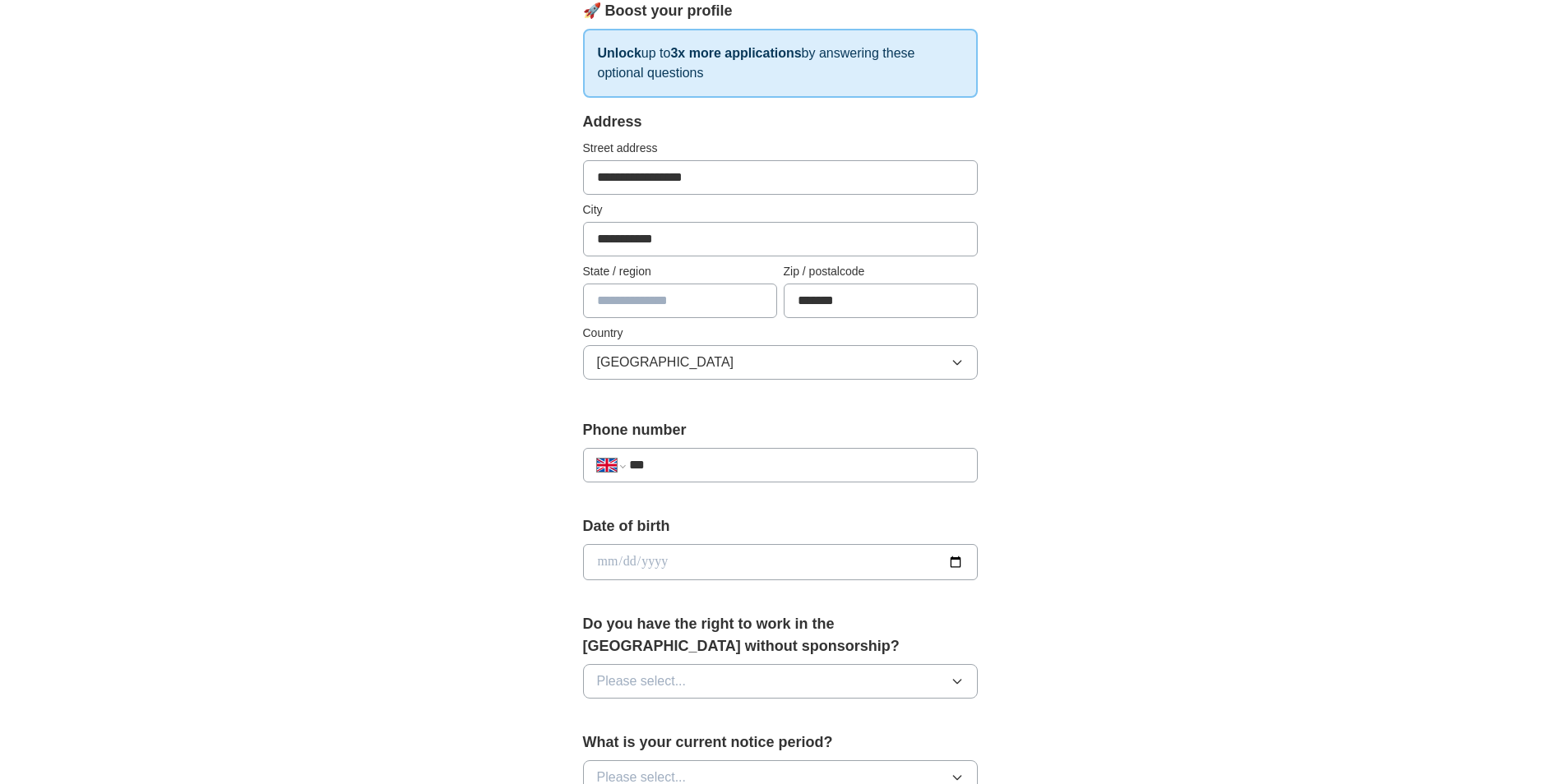
click at [722, 467] on input "***" at bounding box center [795, 465] width 334 height 20
type input "**********"
click at [738, 555] on input "date" at bounding box center [780, 562] width 395 height 37
type input "**********"
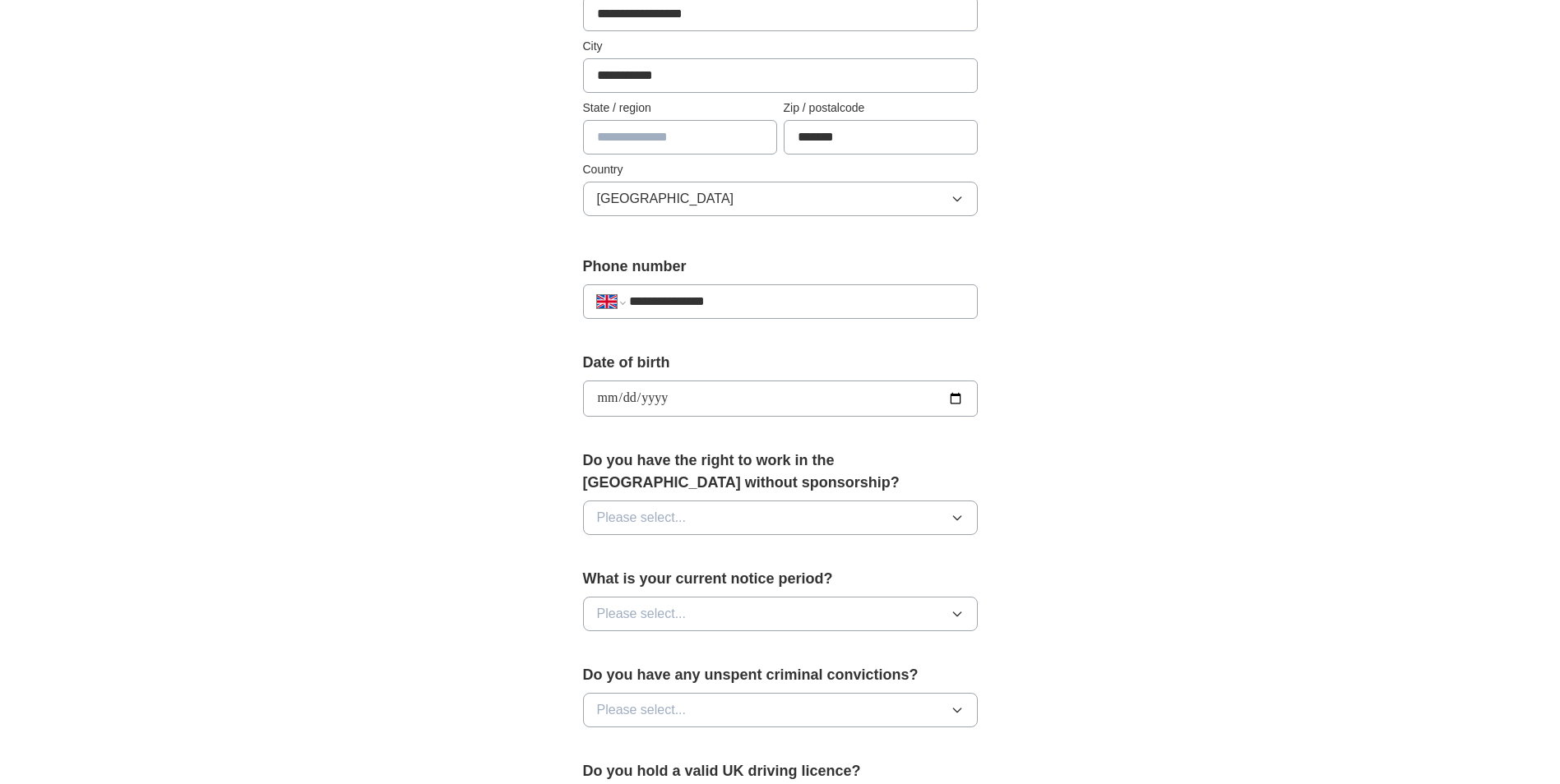
scroll to position [411, 0]
click at [728, 510] on button "Please select..." at bounding box center [780, 516] width 395 height 35
click at [710, 550] on div "Yes" at bounding box center [781, 555] width 367 height 20
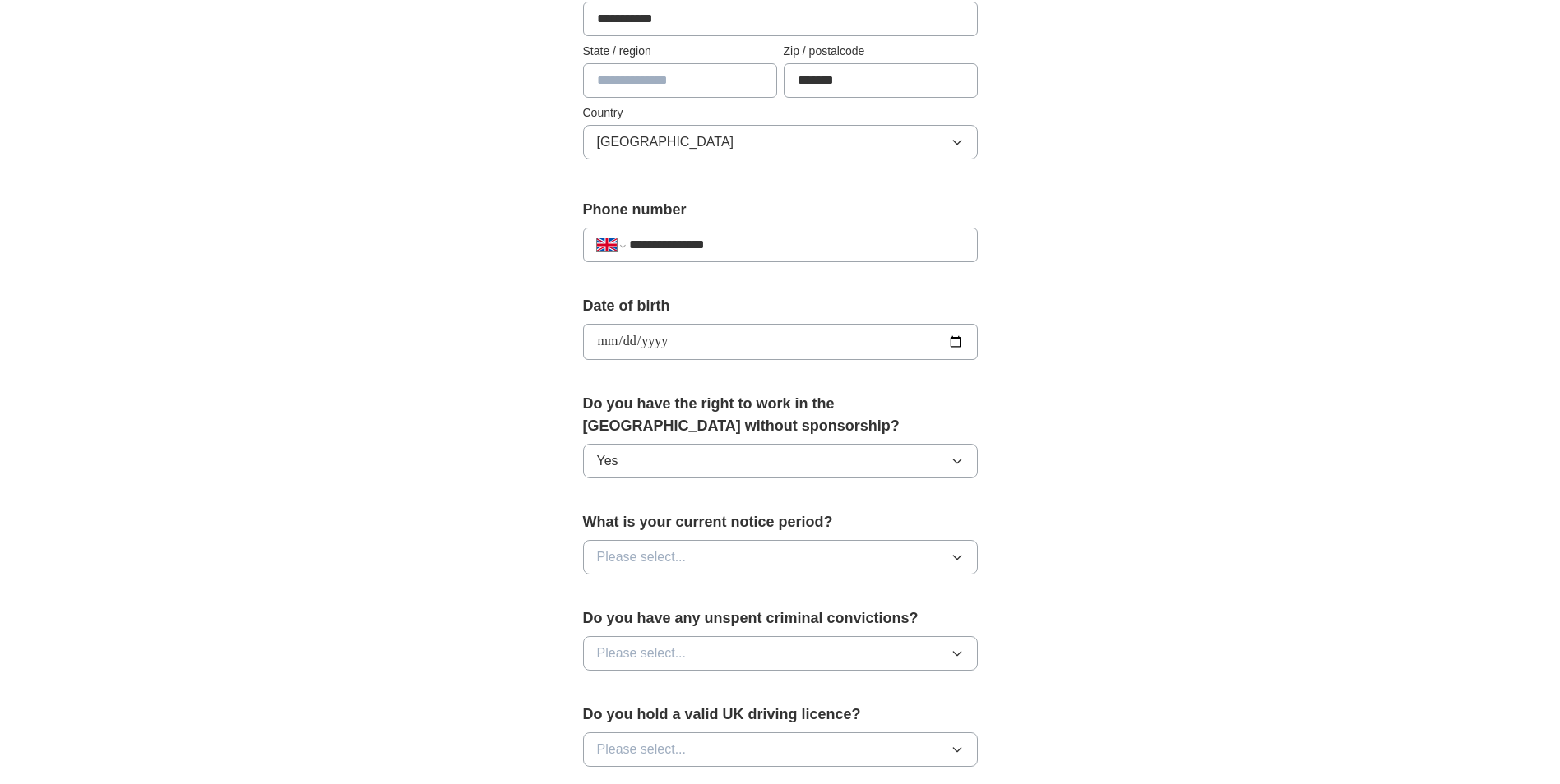
scroll to position [494, 0]
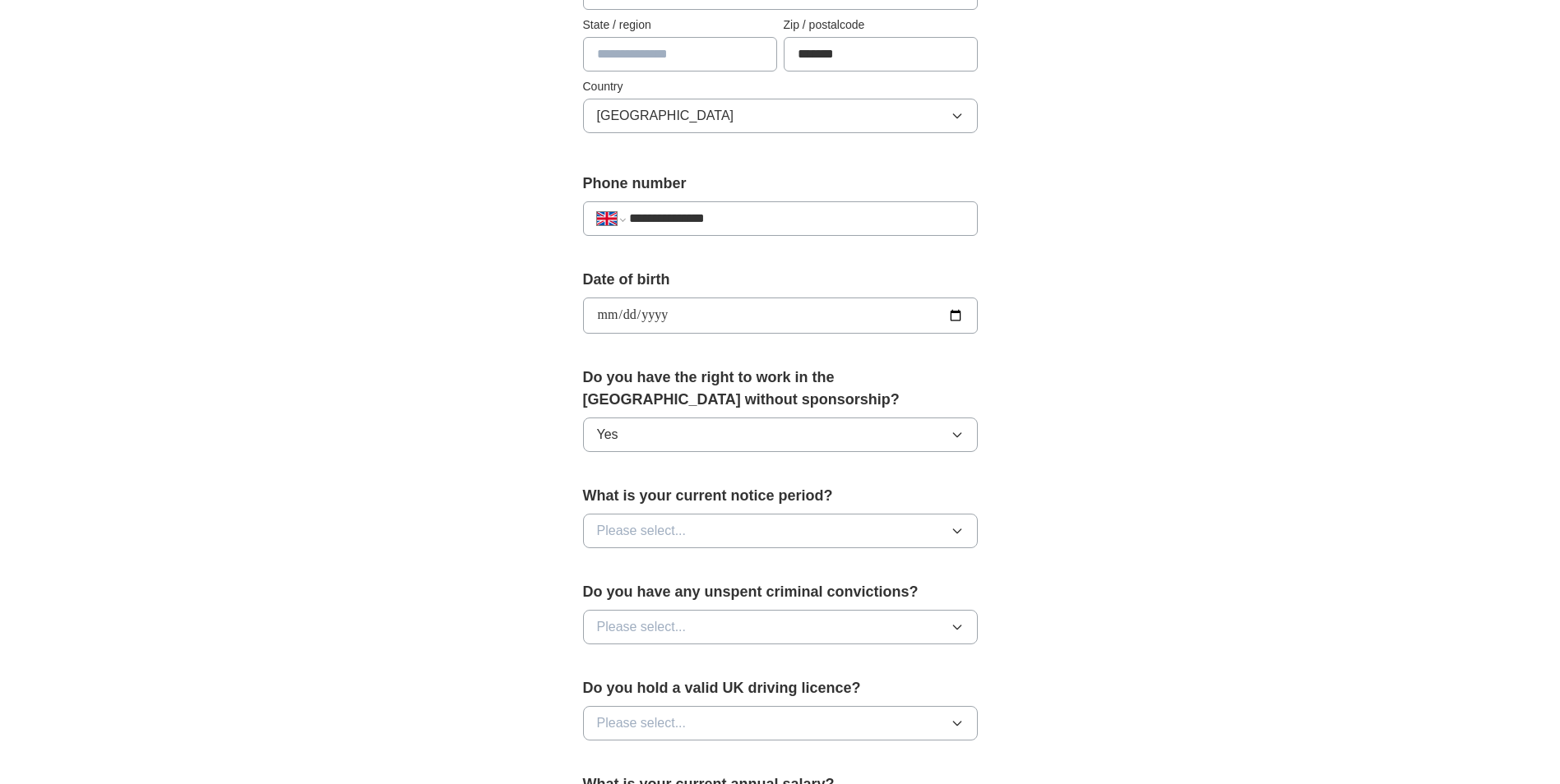
click at [711, 543] on button "Please select..." at bounding box center [780, 531] width 395 height 35
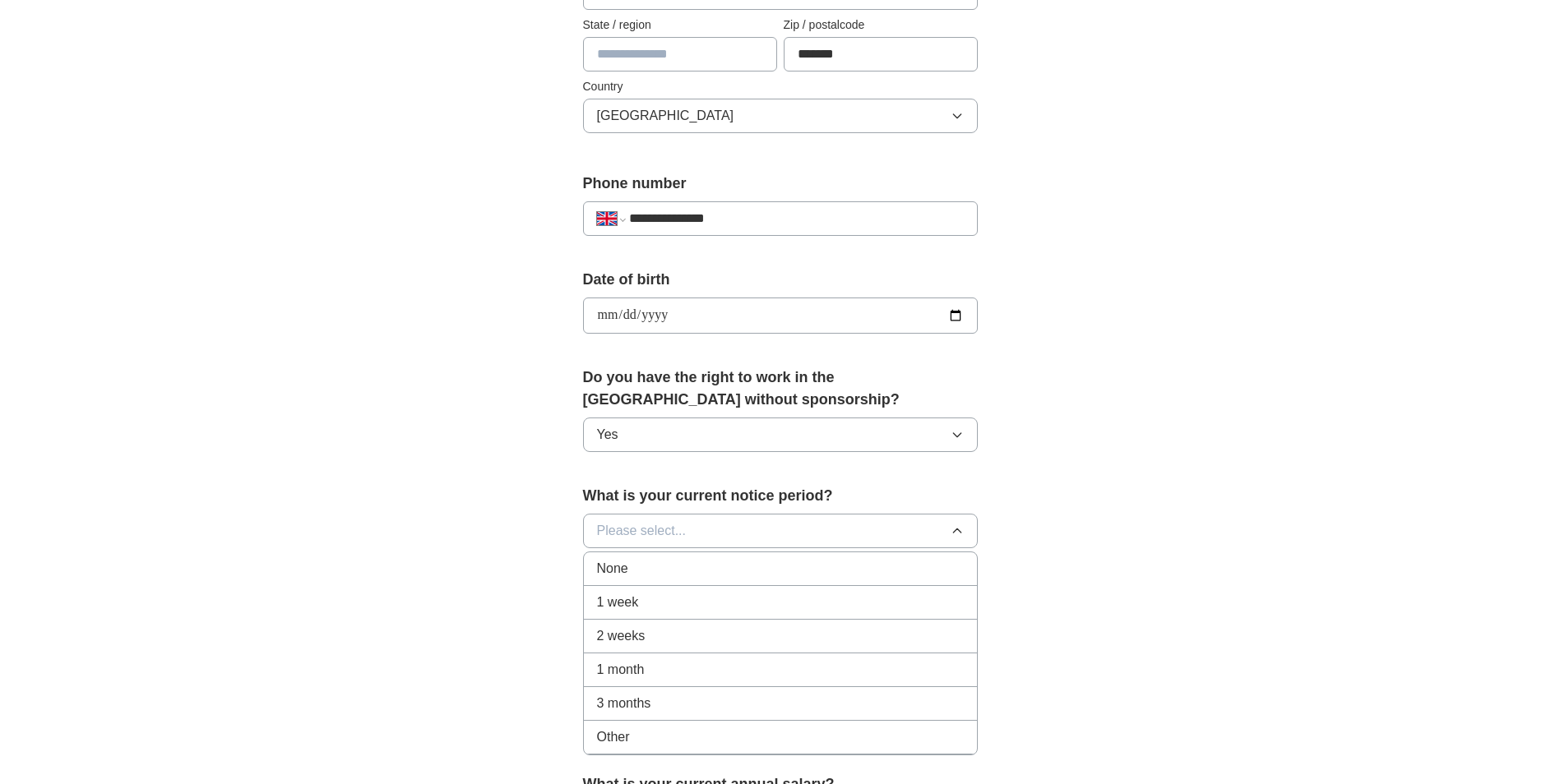
click at [658, 566] on div "None" at bounding box center [781, 568] width 367 height 20
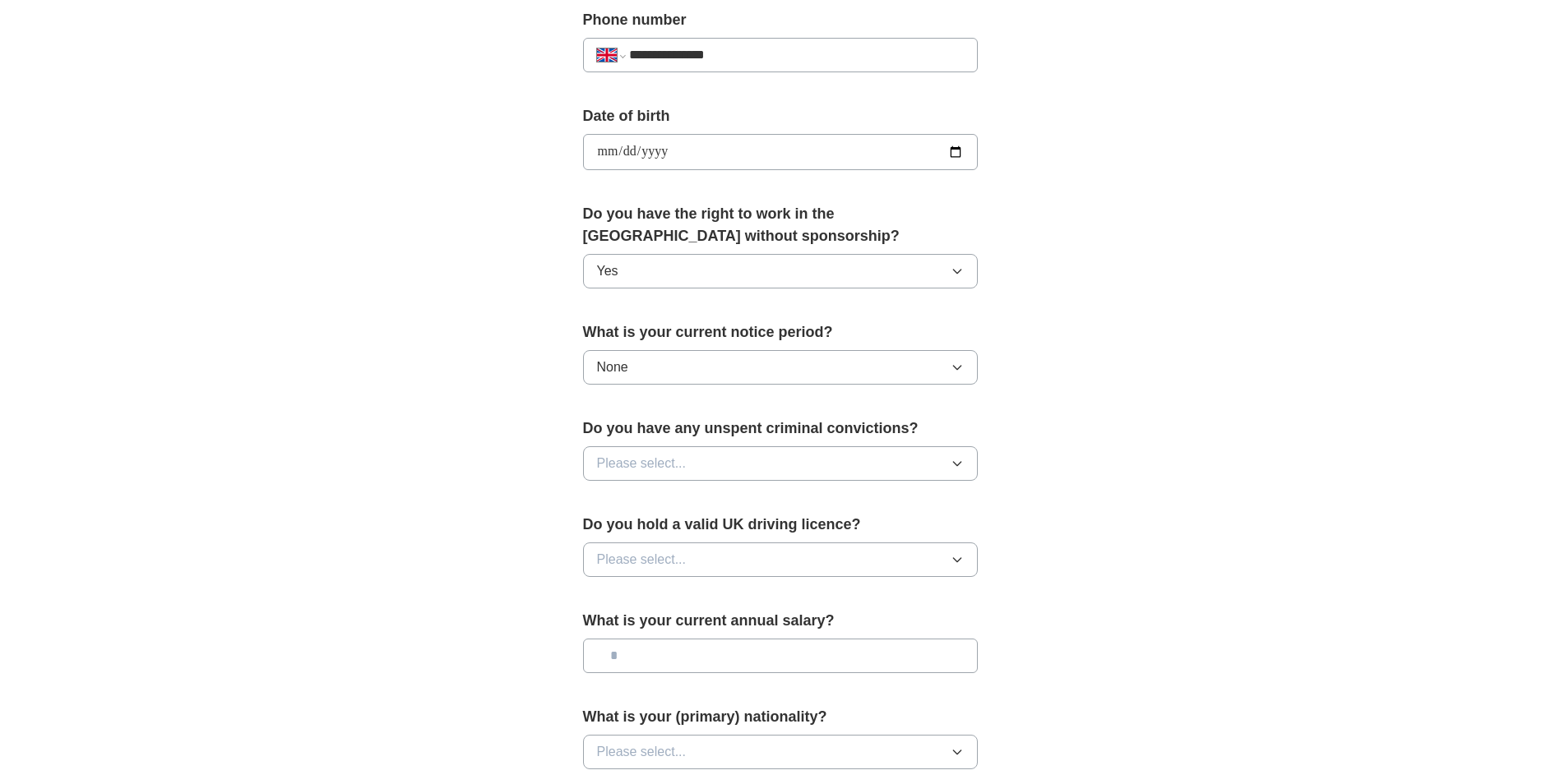
scroll to position [657, 0]
click at [679, 460] on span "Please select..." at bounding box center [642, 462] width 89 height 20
click at [679, 527] on div "No" at bounding box center [781, 533] width 367 height 20
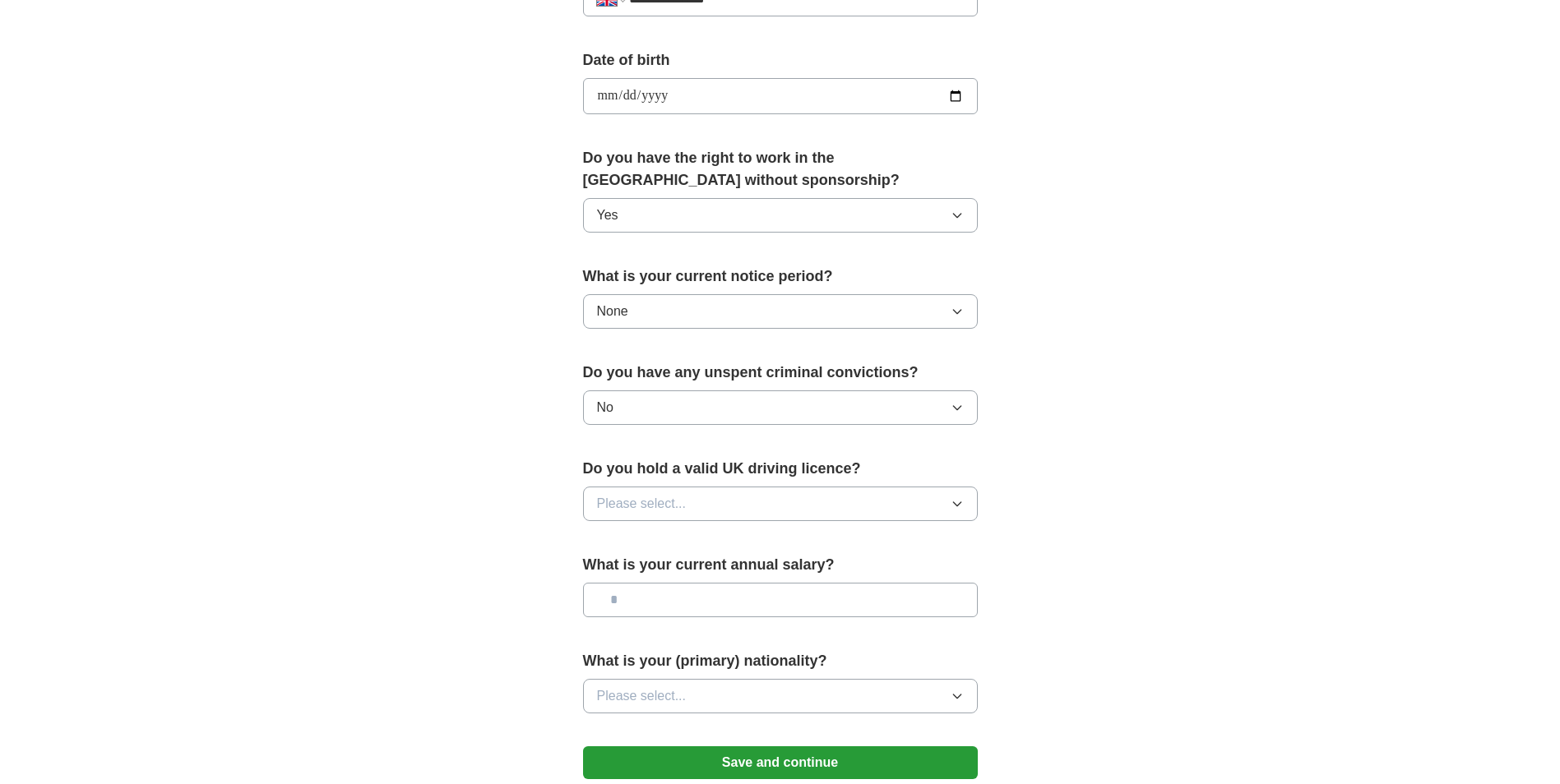
scroll to position [740, 0]
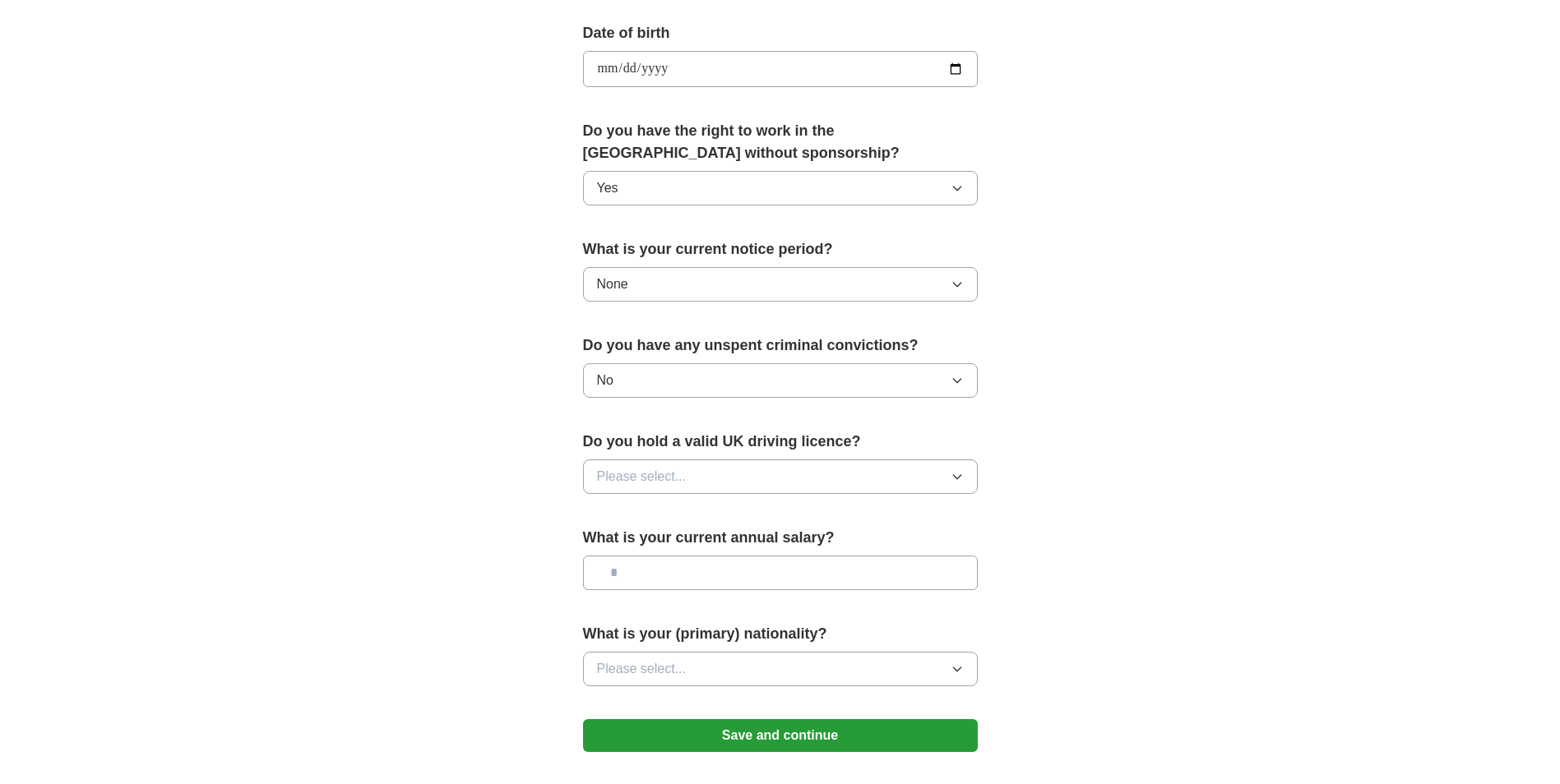
click at [680, 484] on span "Please select..." at bounding box center [642, 477] width 89 height 20
click at [677, 503] on li "Yes" at bounding box center [780, 515] width 393 height 34
click at [667, 573] on input "text" at bounding box center [780, 572] width 395 height 35
type input "*******"
click at [712, 668] on button "Please select..." at bounding box center [780, 668] width 395 height 35
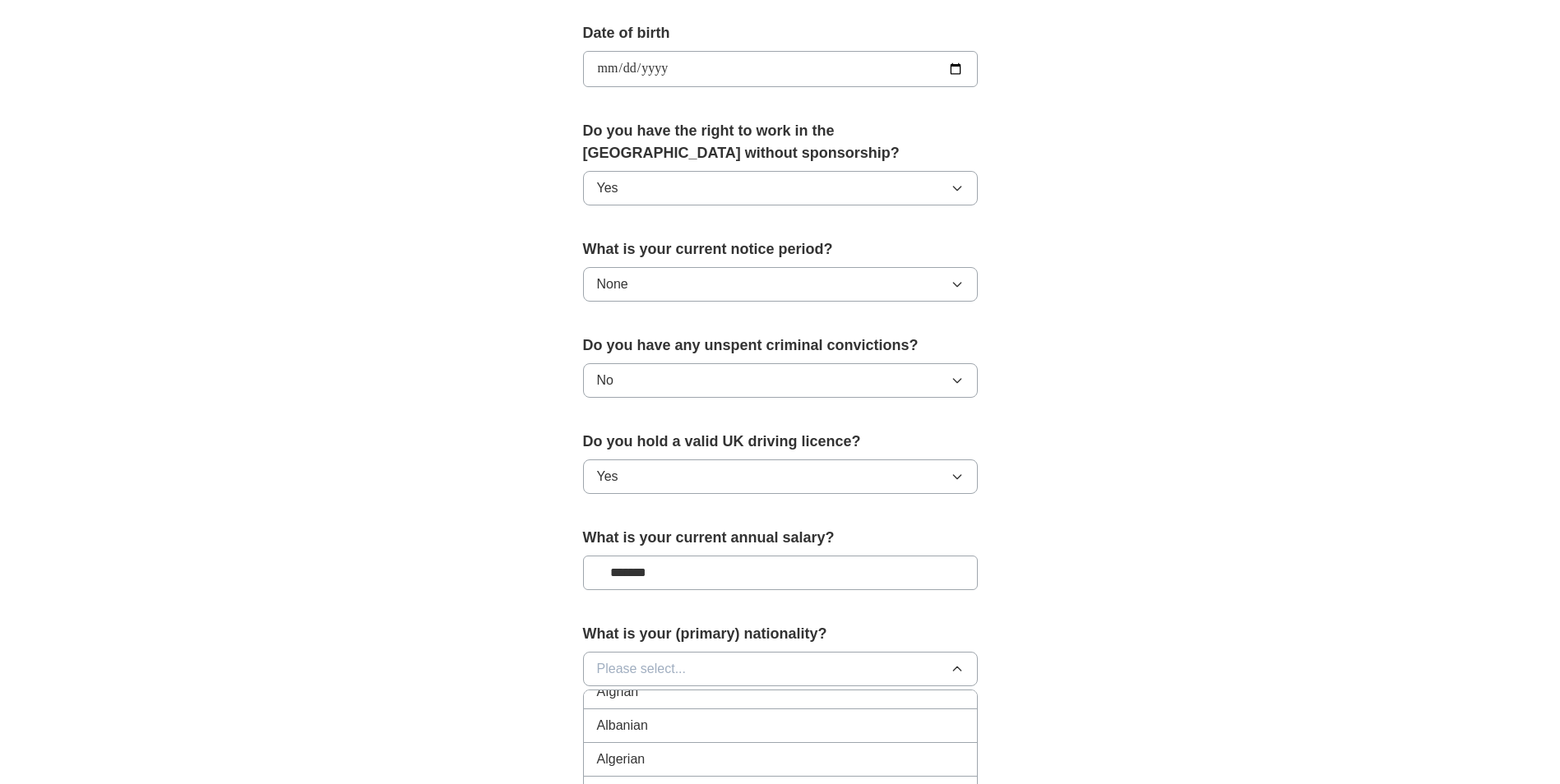
scroll to position [0, 0]
click at [693, 729] on li "British" at bounding box center [780, 742] width 393 height 34
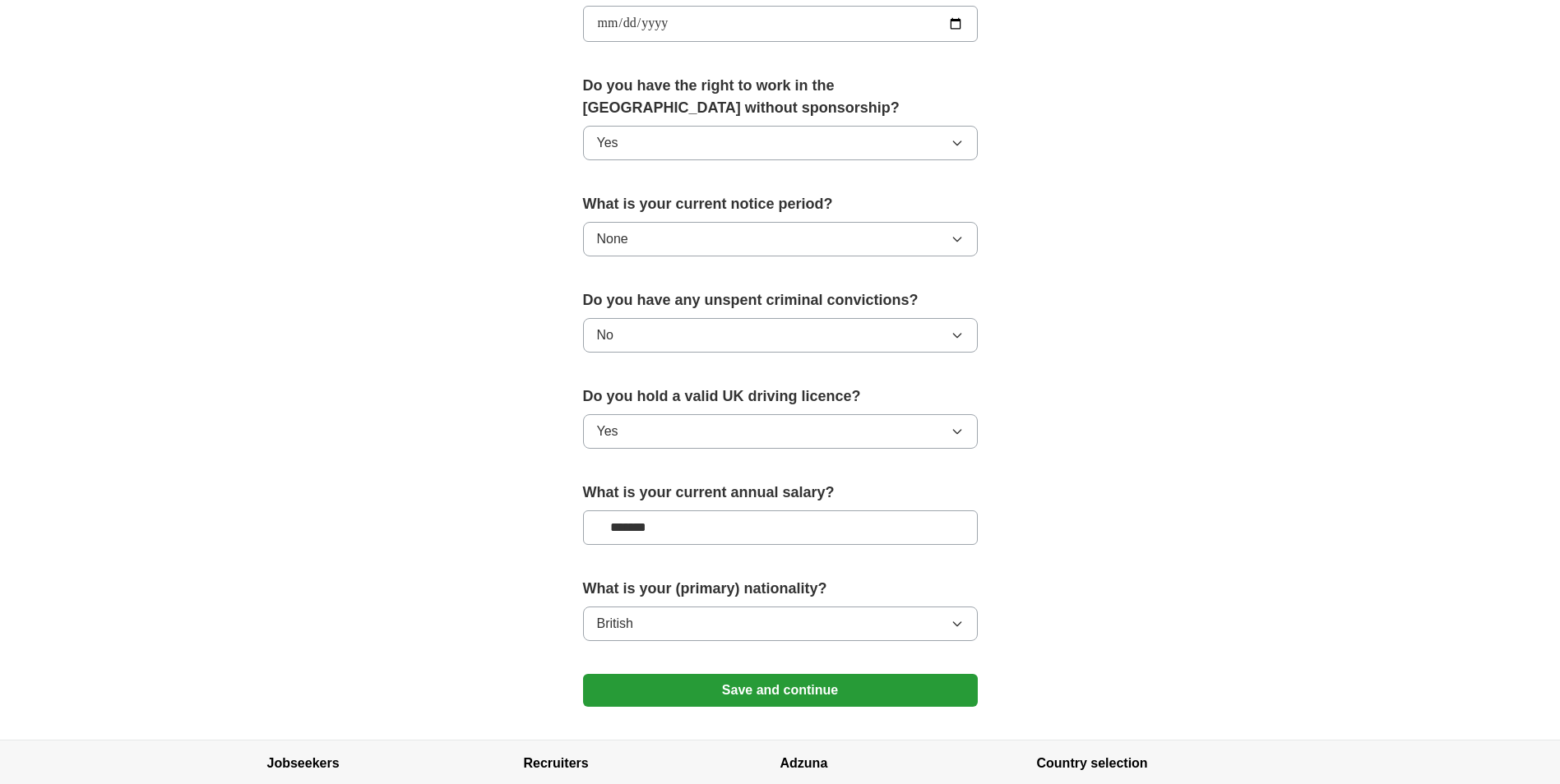
scroll to position [822, 0]
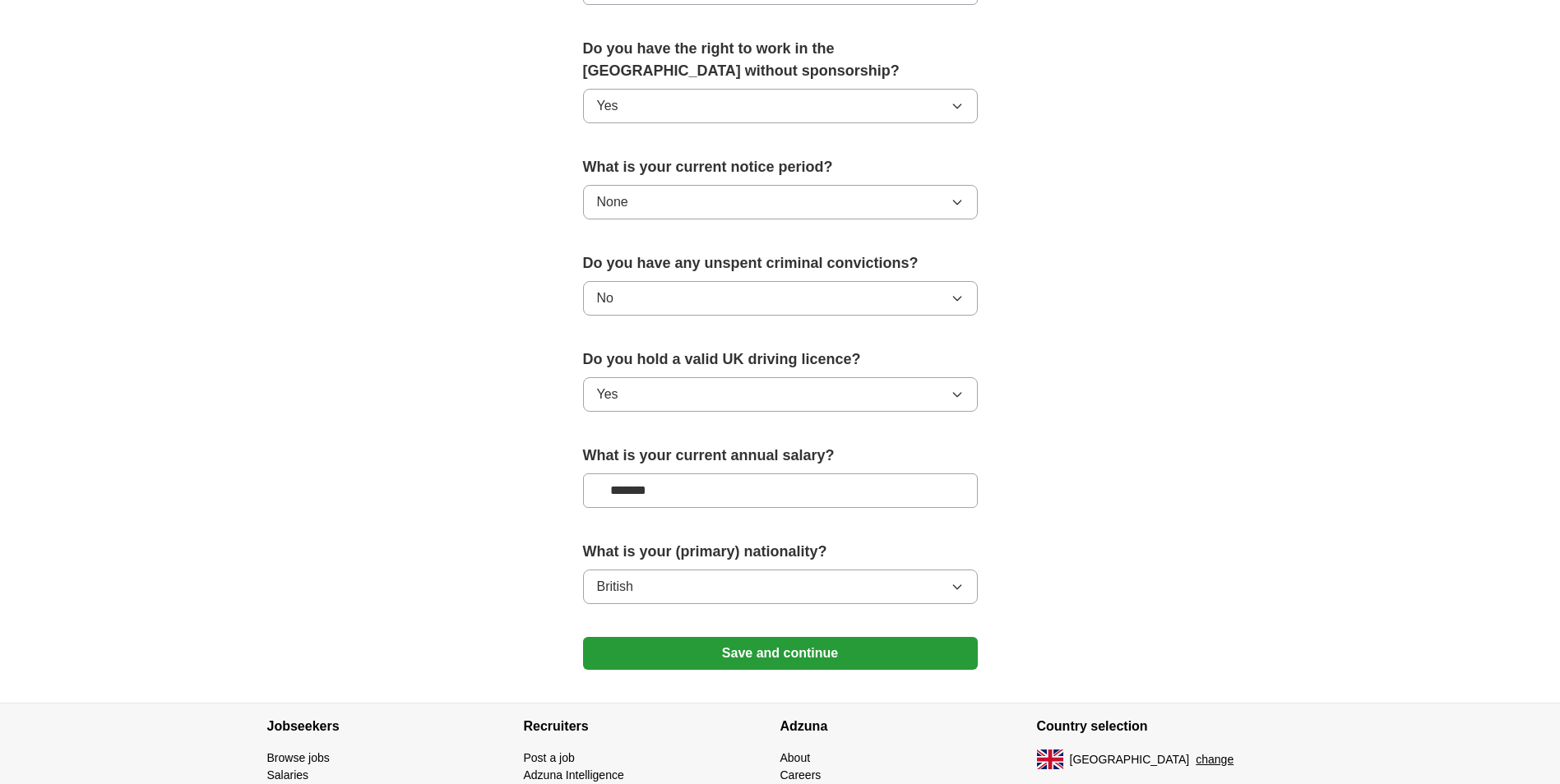
click at [788, 664] on button "Save and continue" at bounding box center [780, 653] width 395 height 33
